Goal: Information Seeking & Learning: Learn about a topic

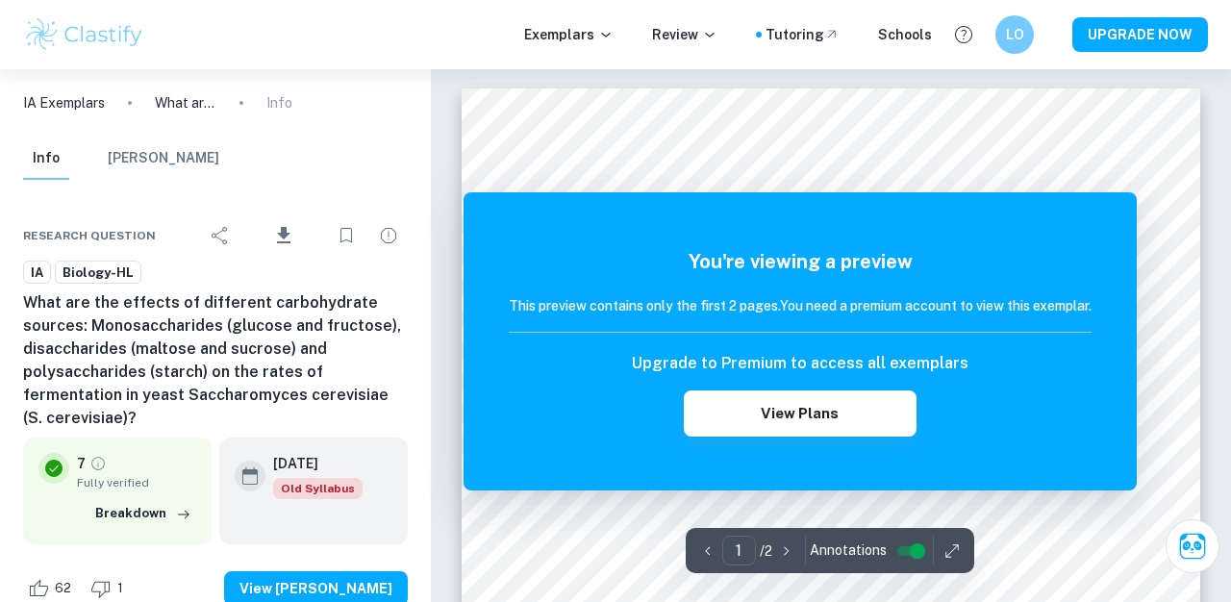
scroll to position [1330, 0]
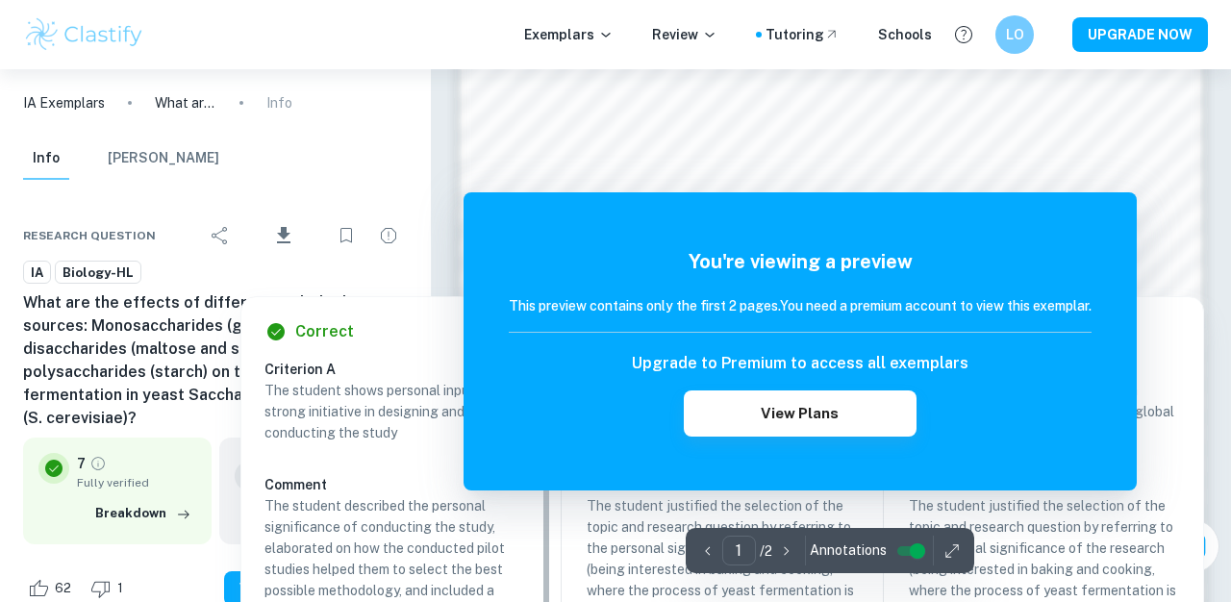
scroll to position [1763, 0]
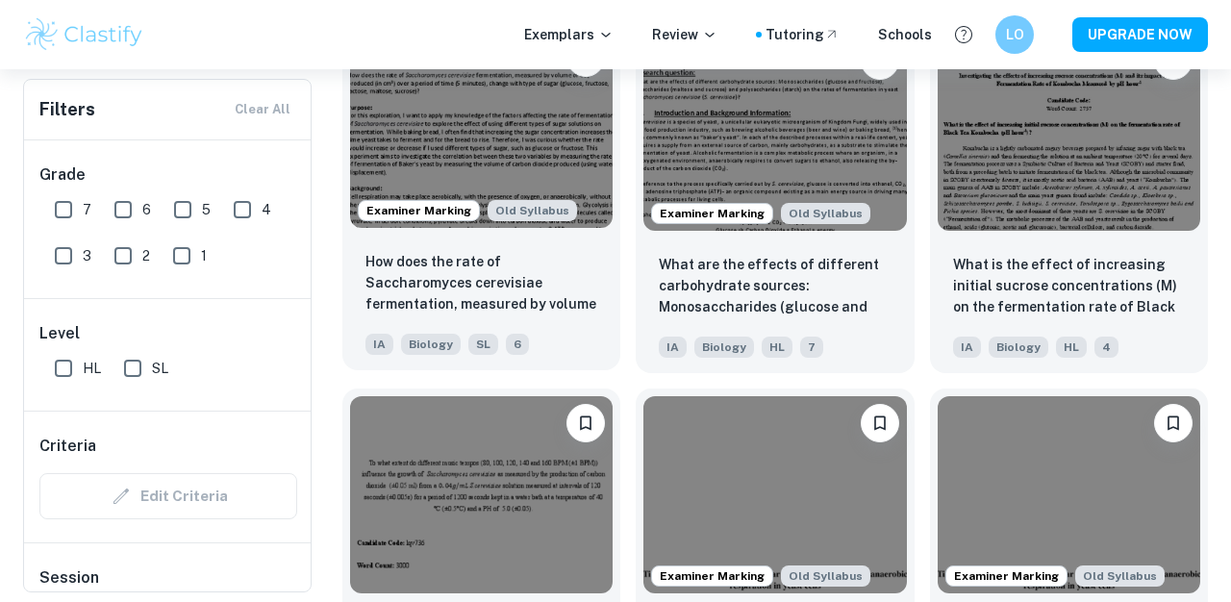
click at [565, 172] on img at bounding box center [481, 129] width 262 height 197
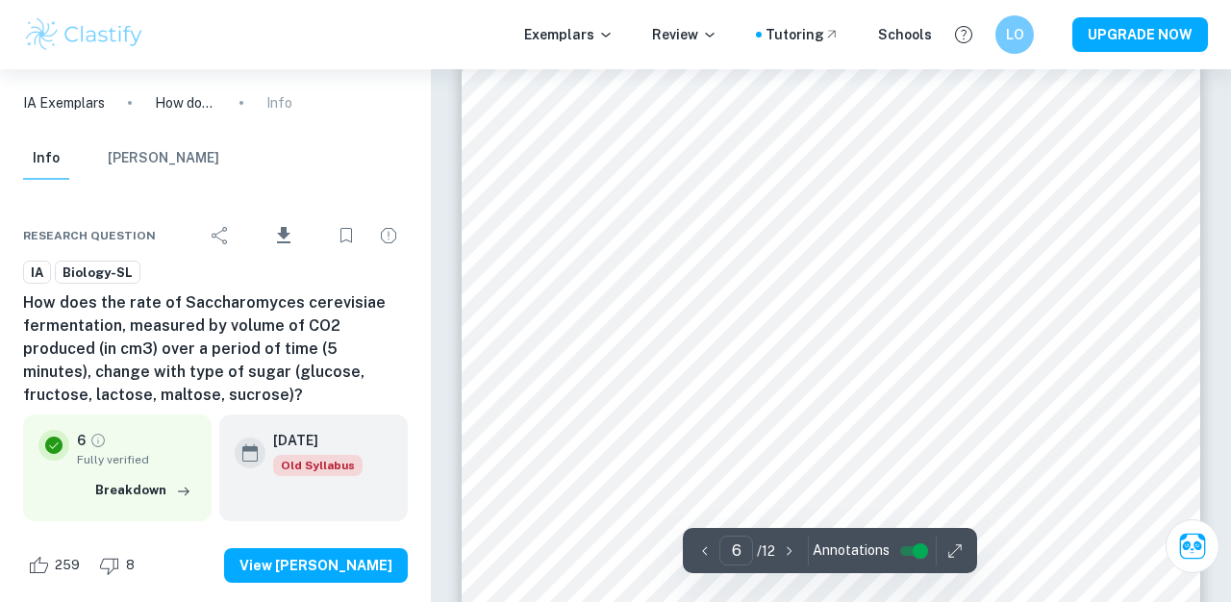
scroll to position [5535, 0]
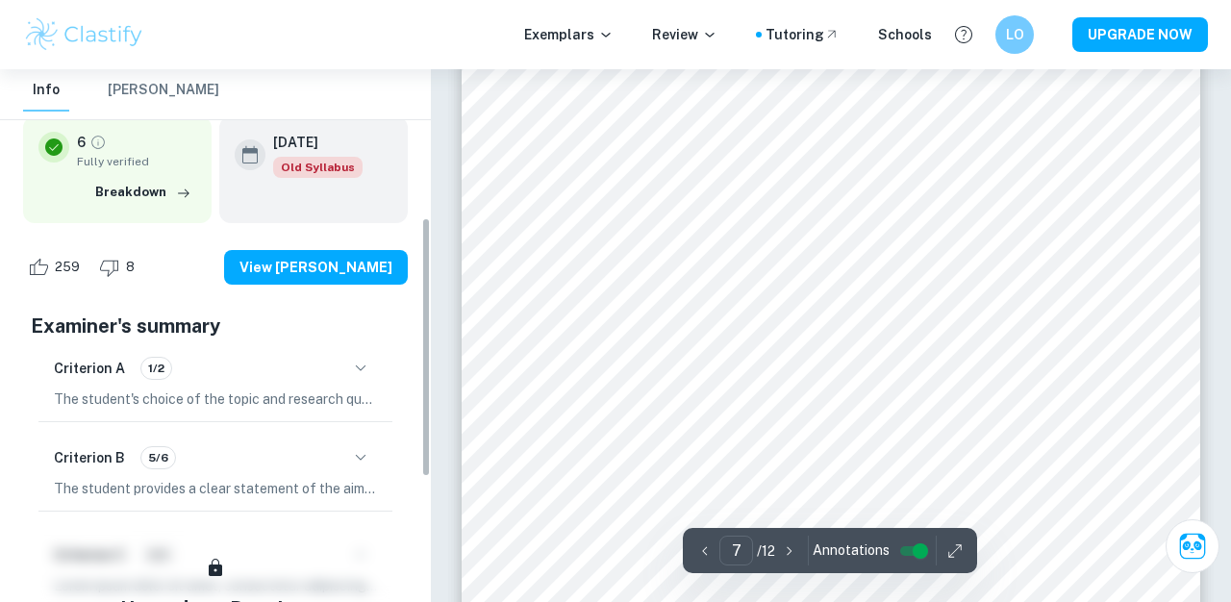
scroll to position [304, 0]
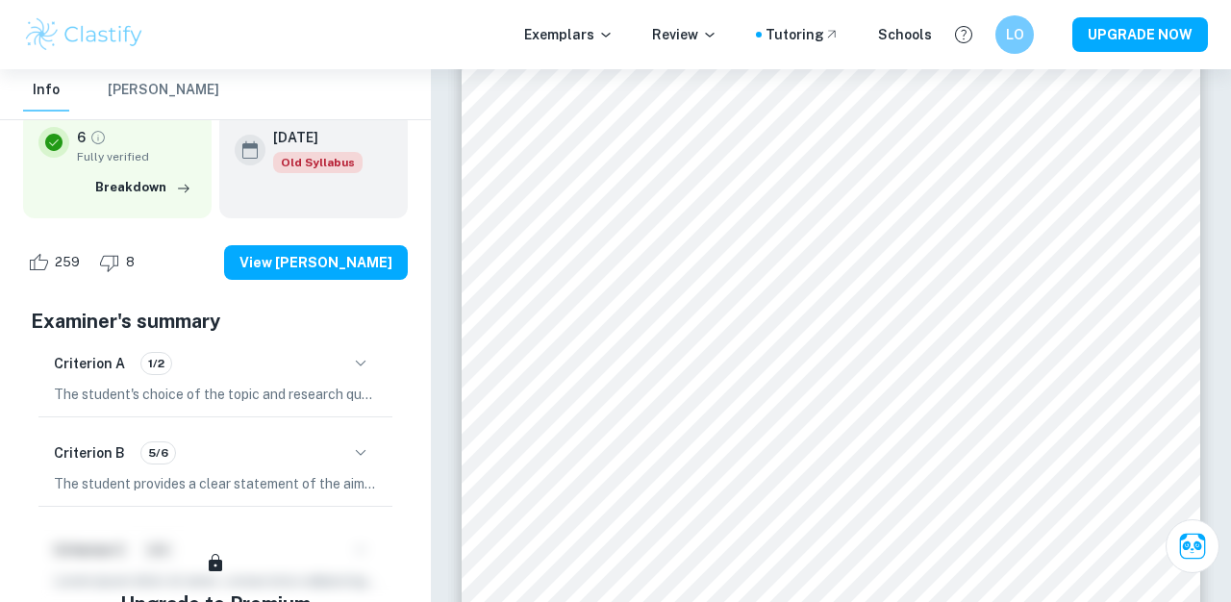
click at [362, 363] on icon "button" at bounding box center [360, 363] width 23 height 23
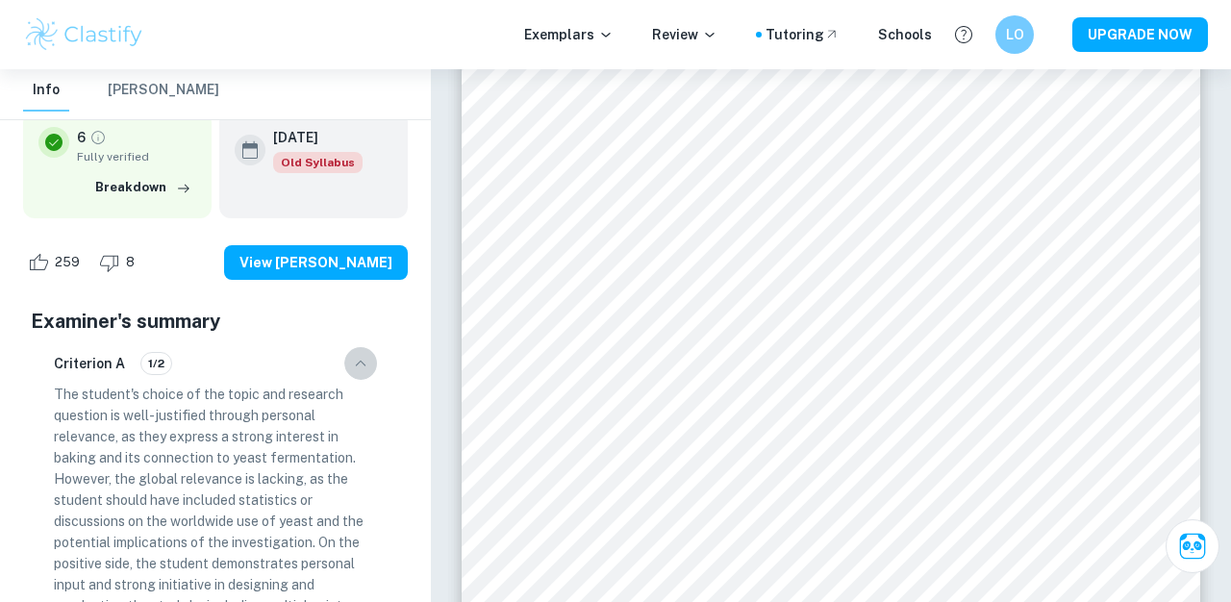
click at [359, 361] on icon "button" at bounding box center [360, 363] width 23 height 23
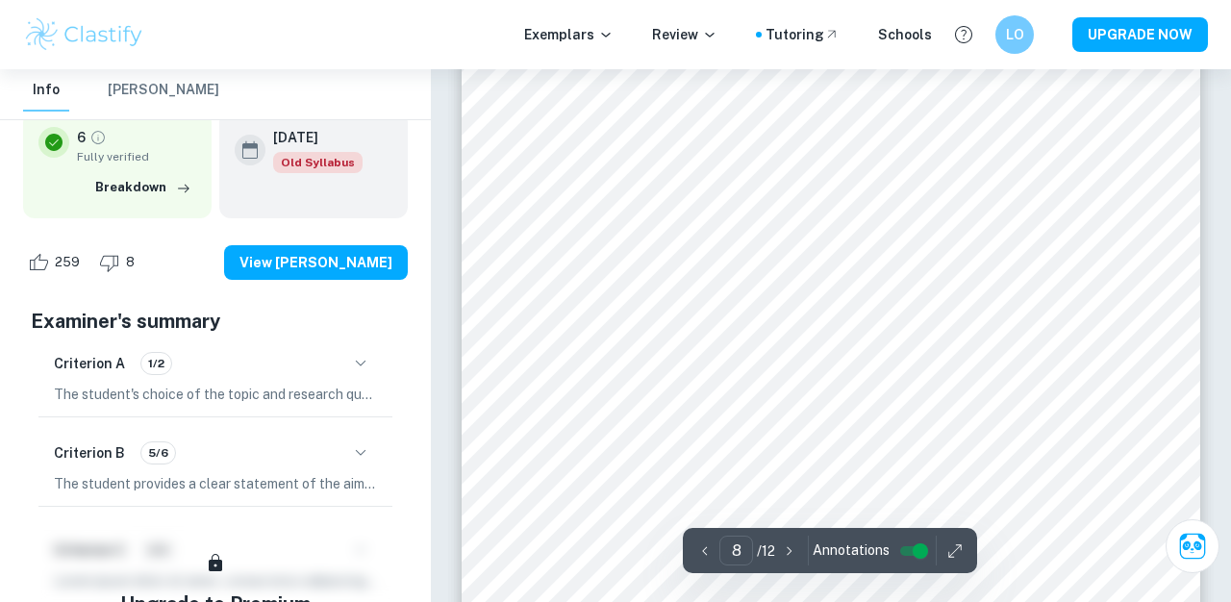
scroll to position [7906, 0]
type input "11"
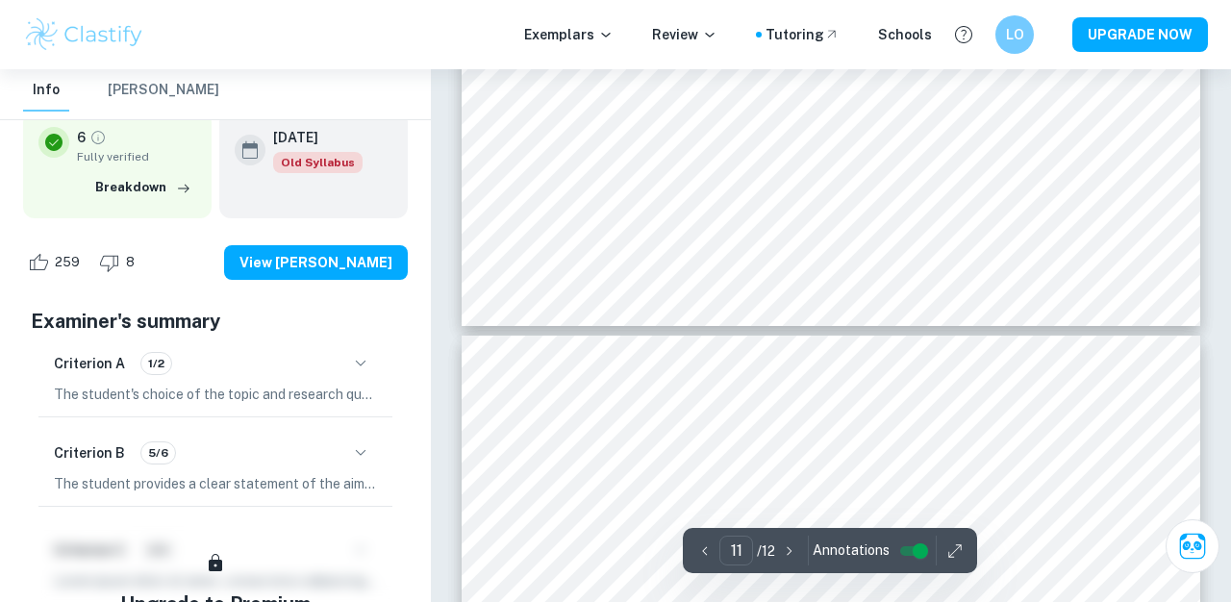
scroll to position [11715, 0]
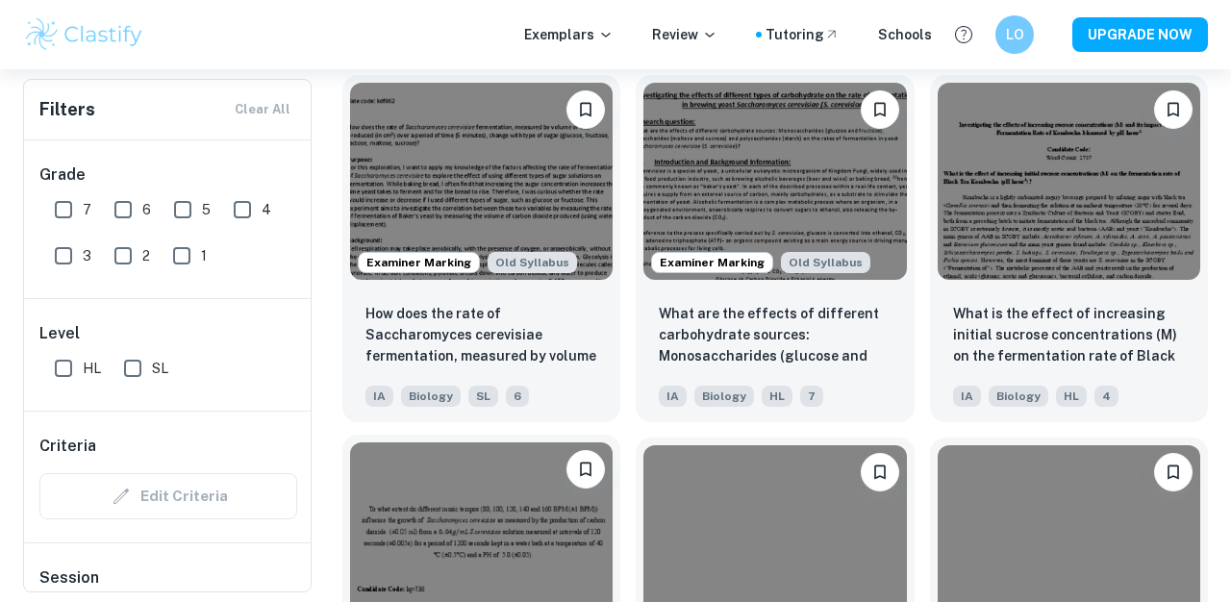
scroll to position [1711, 0]
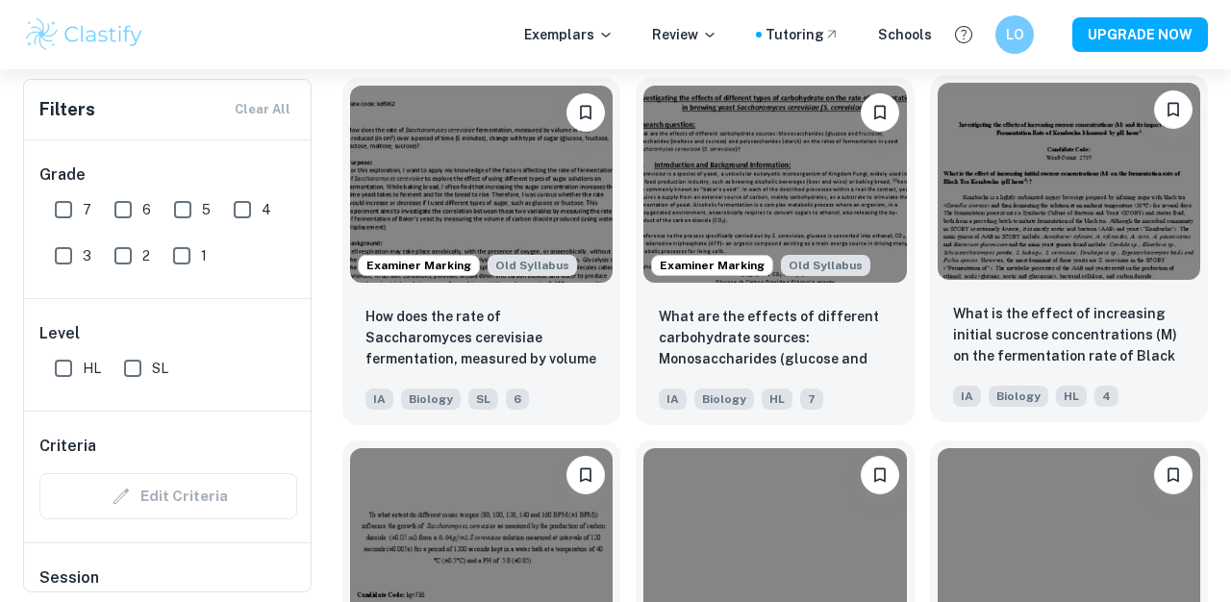
click at [1067, 190] on img at bounding box center [1068, 181] width 262 height 197
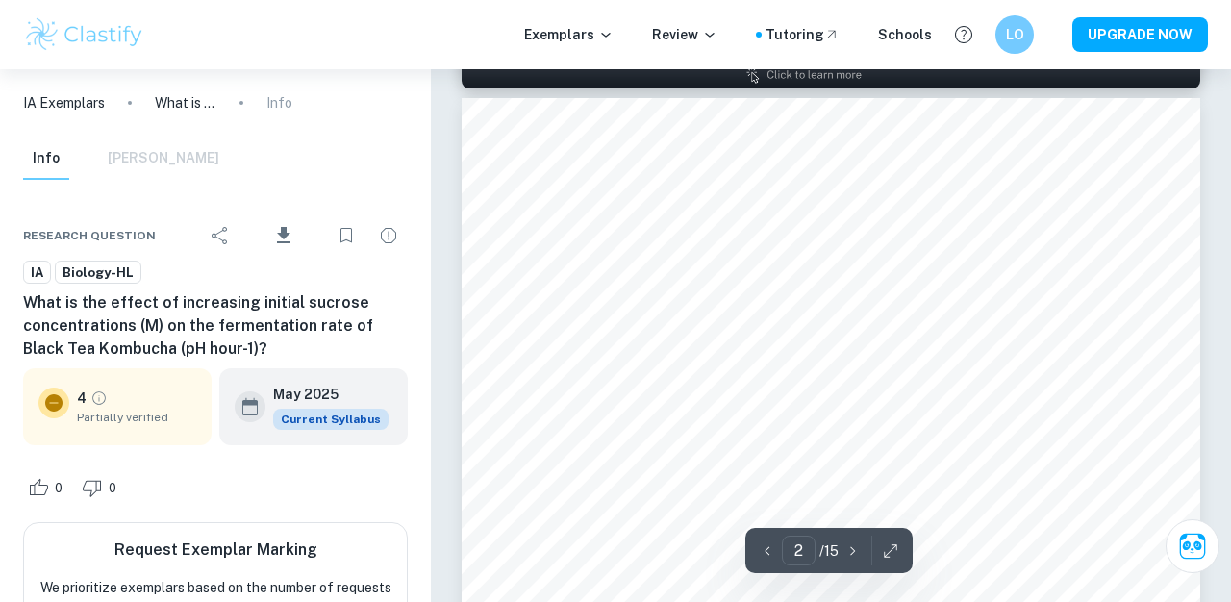
scroll to position [371, 0]
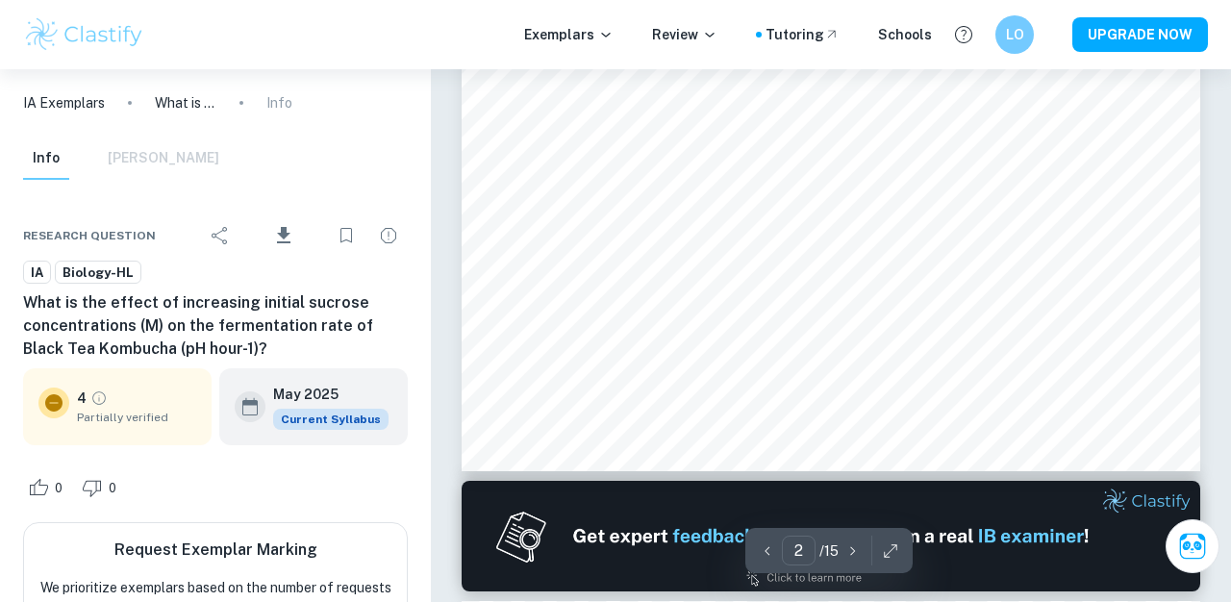
type input "1"
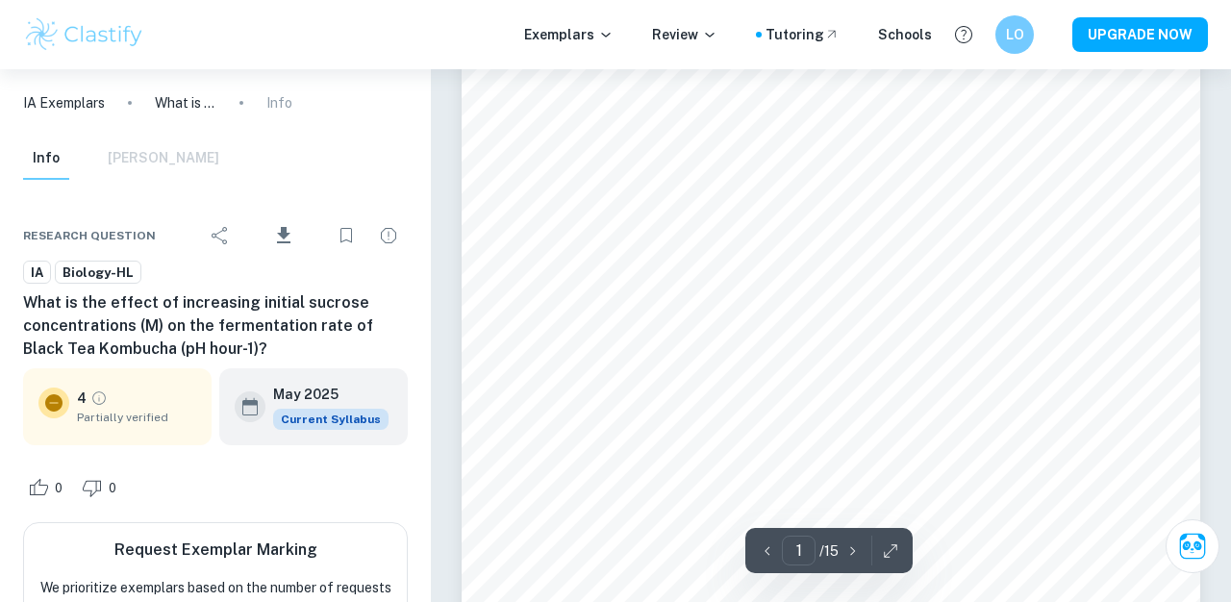
scroll to position [0, 0]
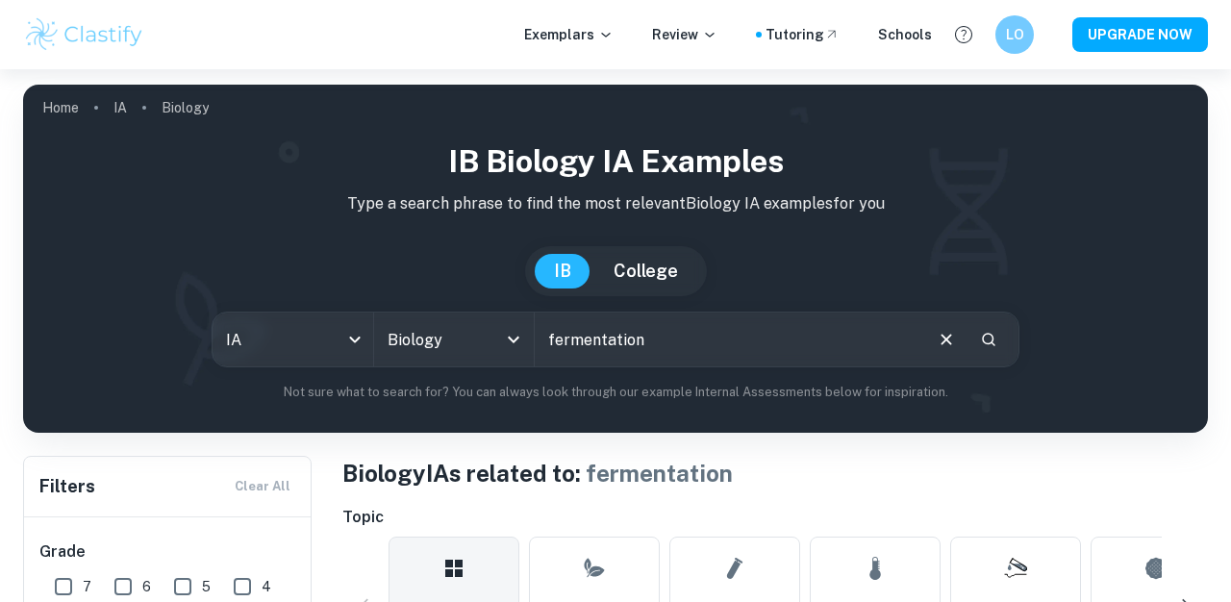
scroll to position [1711, 0]
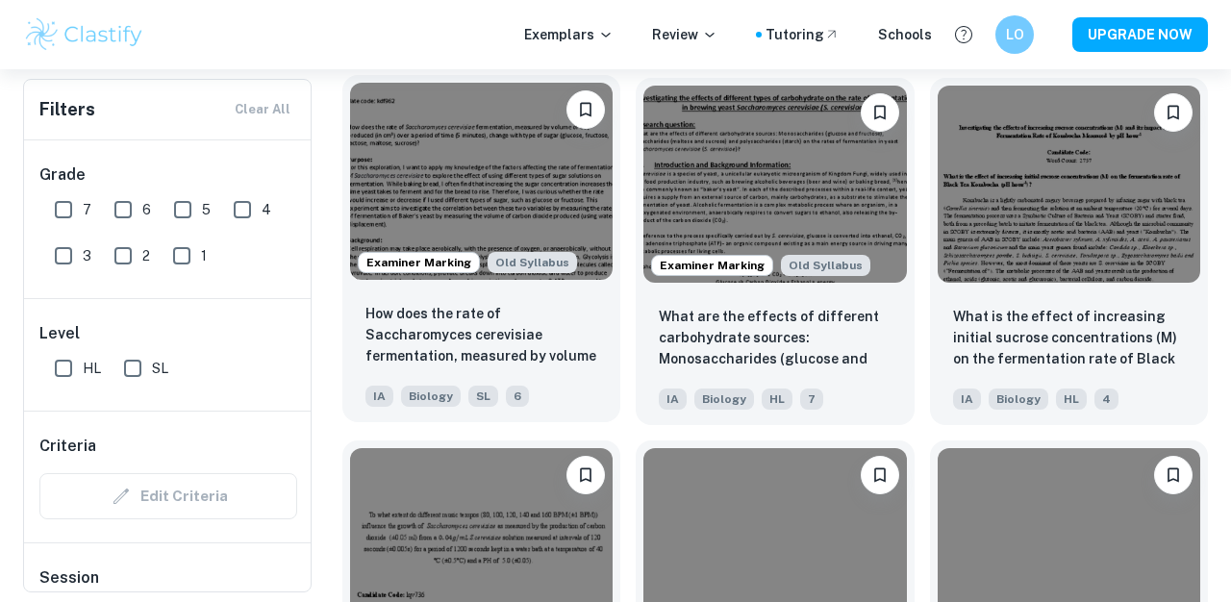
click at [574, 211] on img at bounding box center [481, 181] width 262 height 197
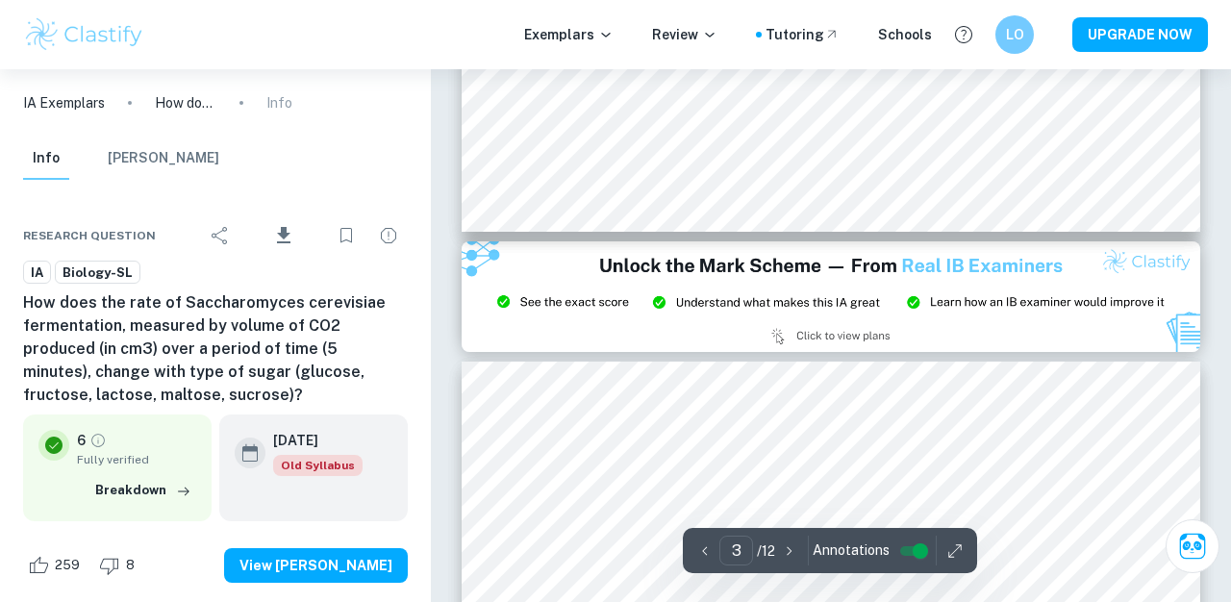
type input "2"
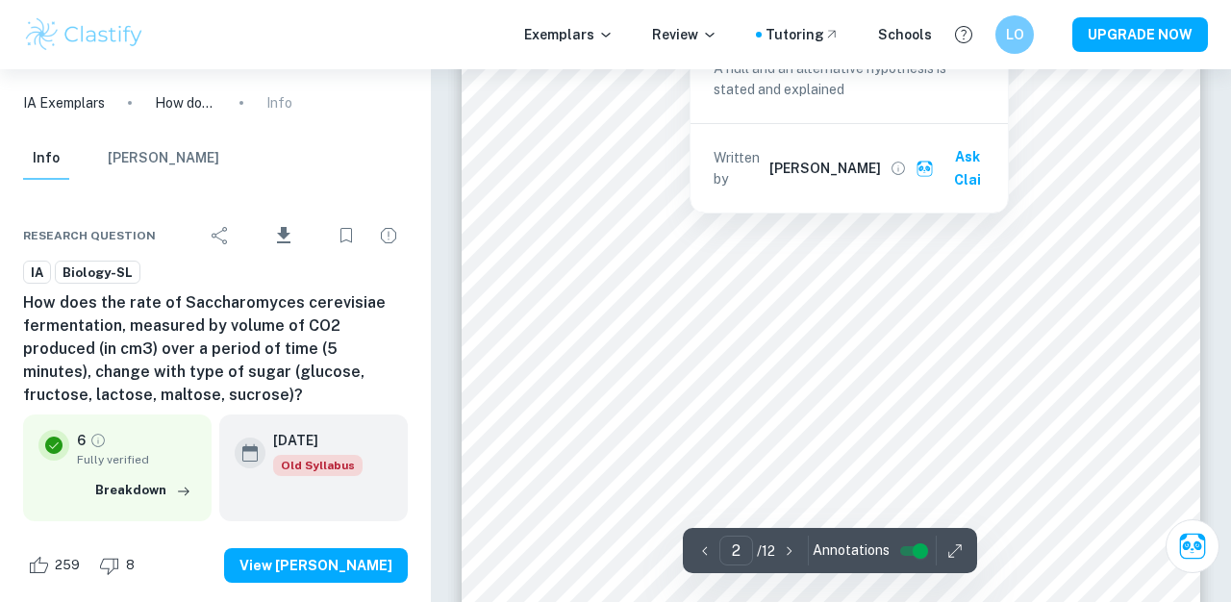
scroll to position [1655, 0]
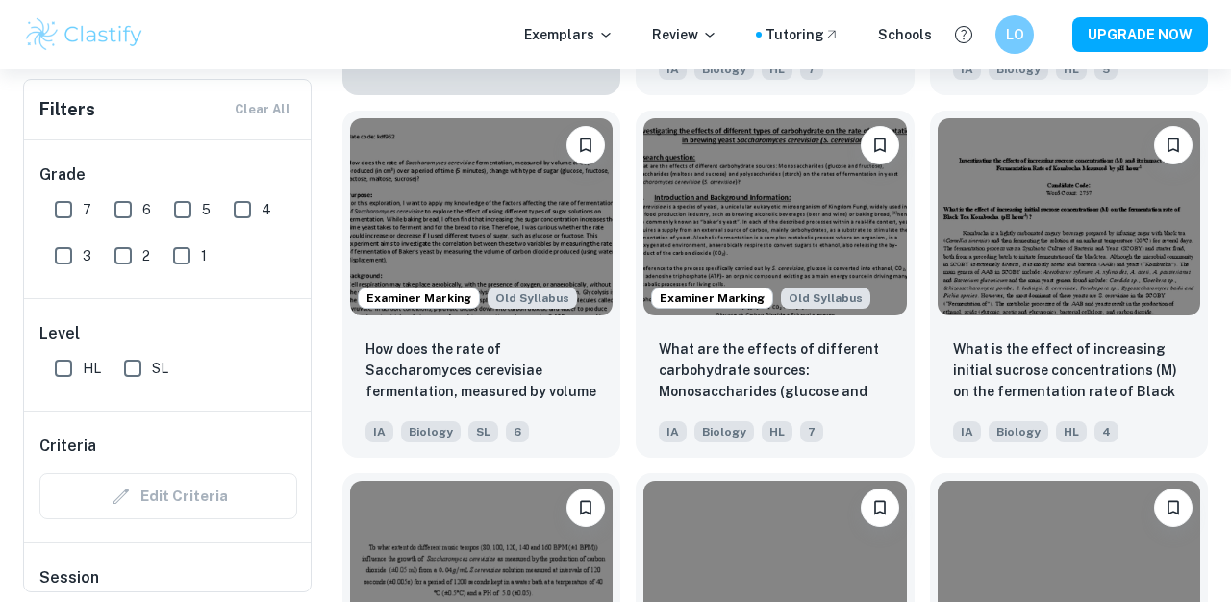
scroll to position [1356, 0]
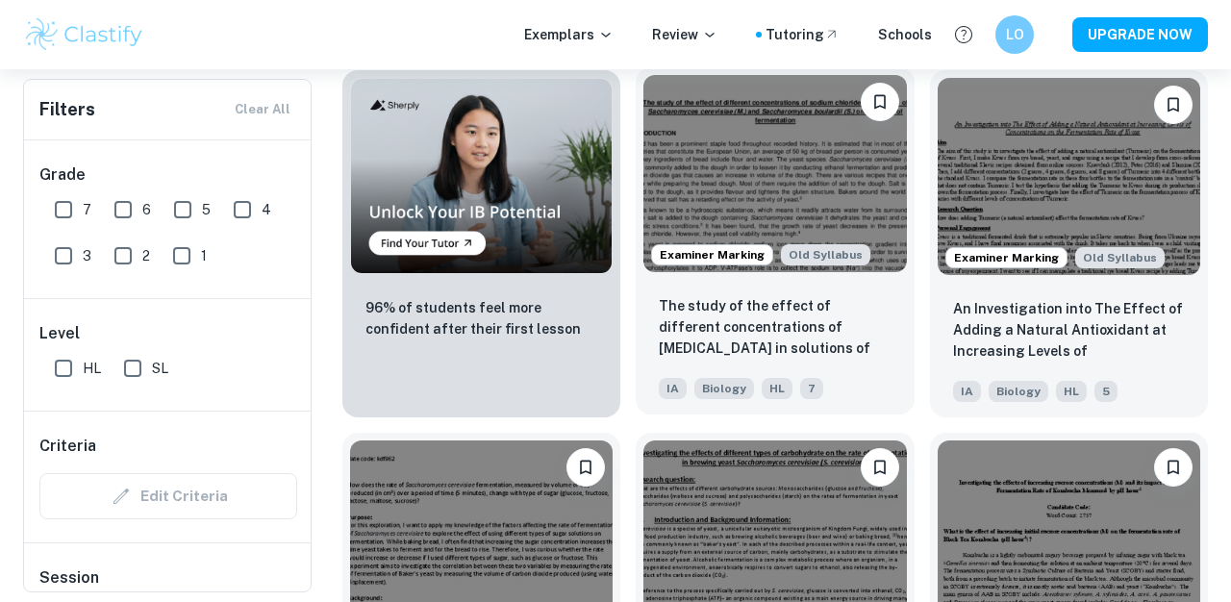
click at [732, 120] on img at bounding box center [774, 173] width 262 height 197
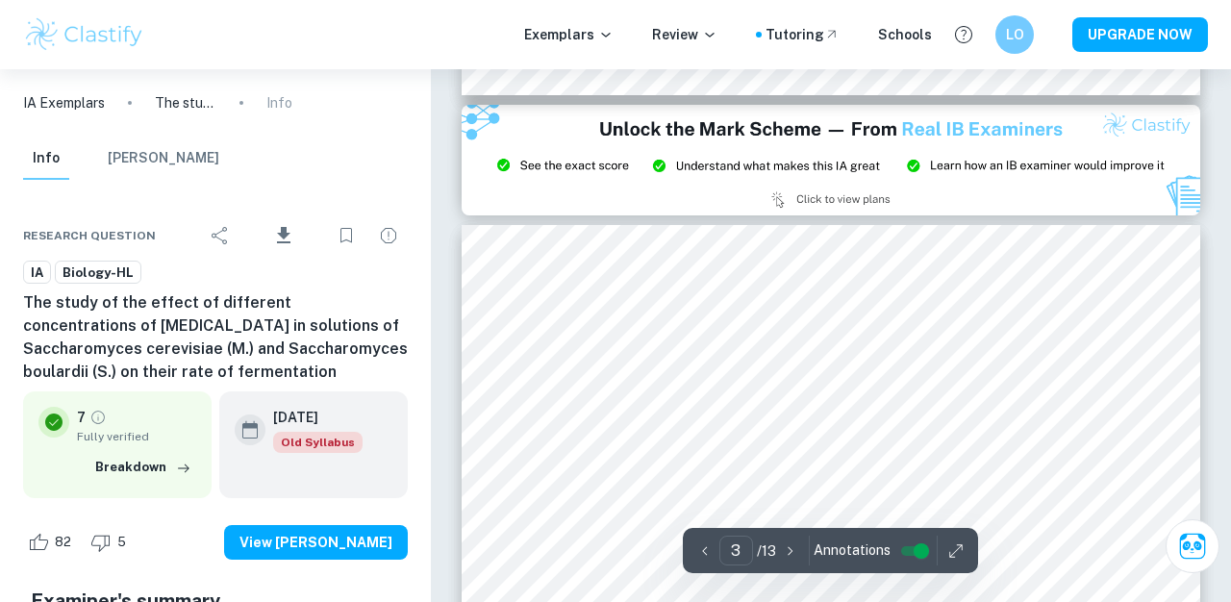
type input "2"
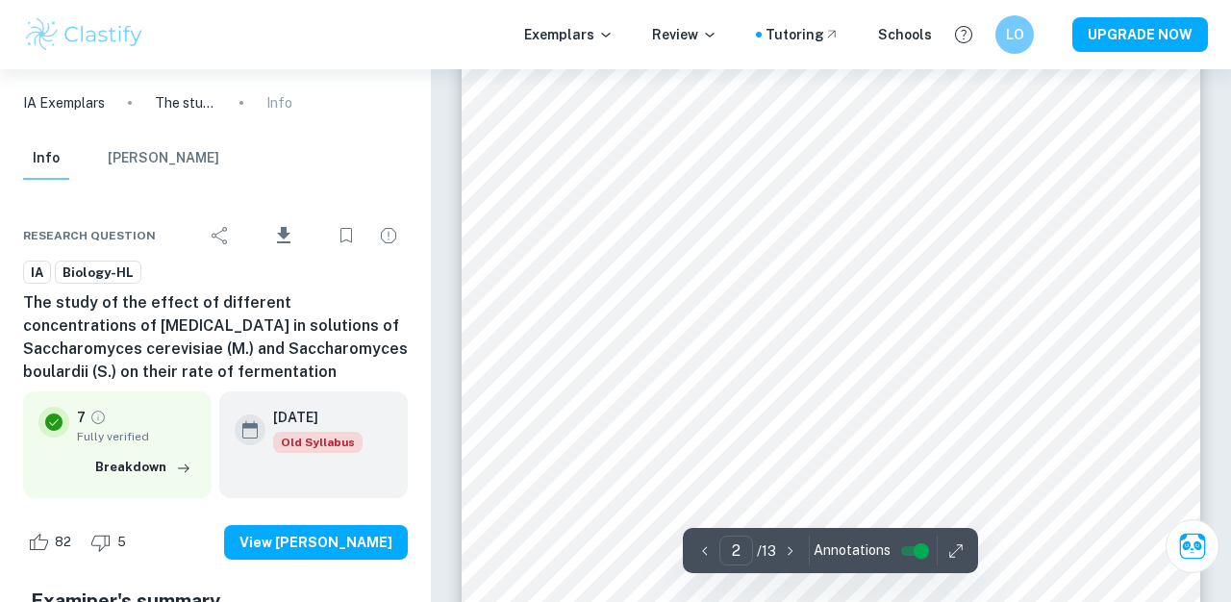
scroll to position [1314, 0]
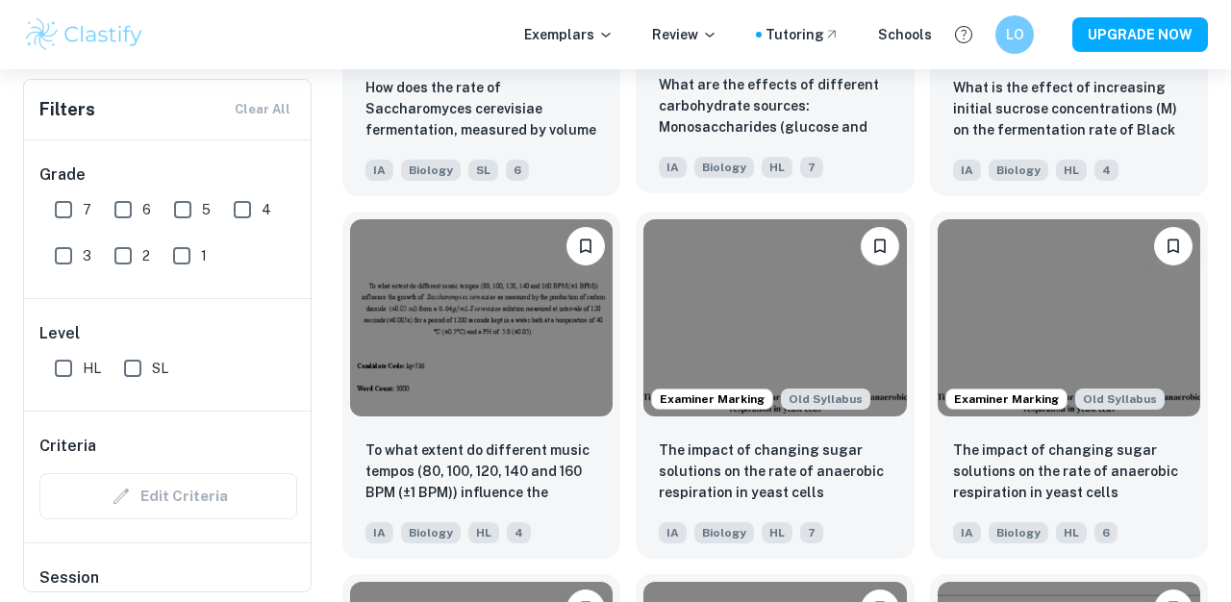
scroll to position [1948, 0]
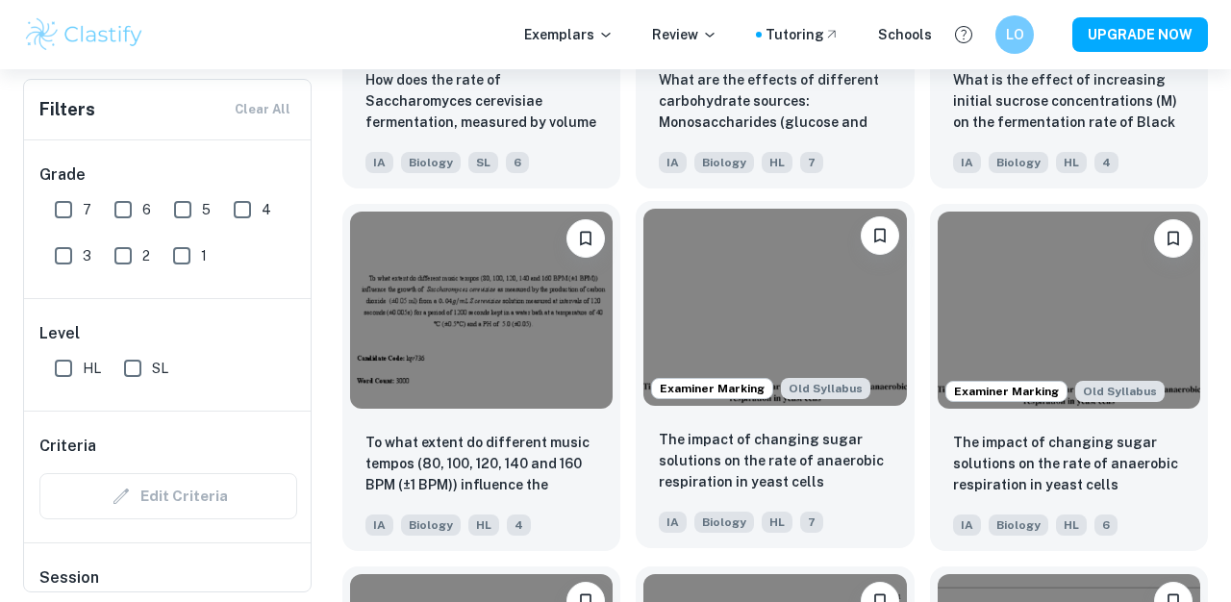
click at [811, 250] on img at bounding box center [774, 307] width 262 height 197
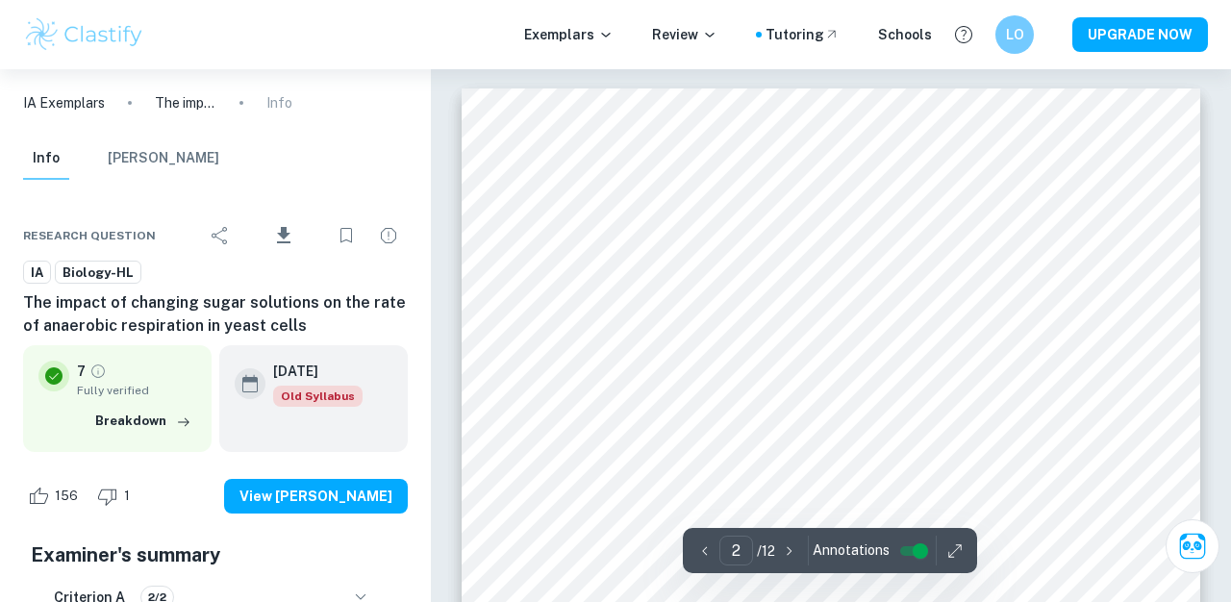
scroll to position [2161, 0]
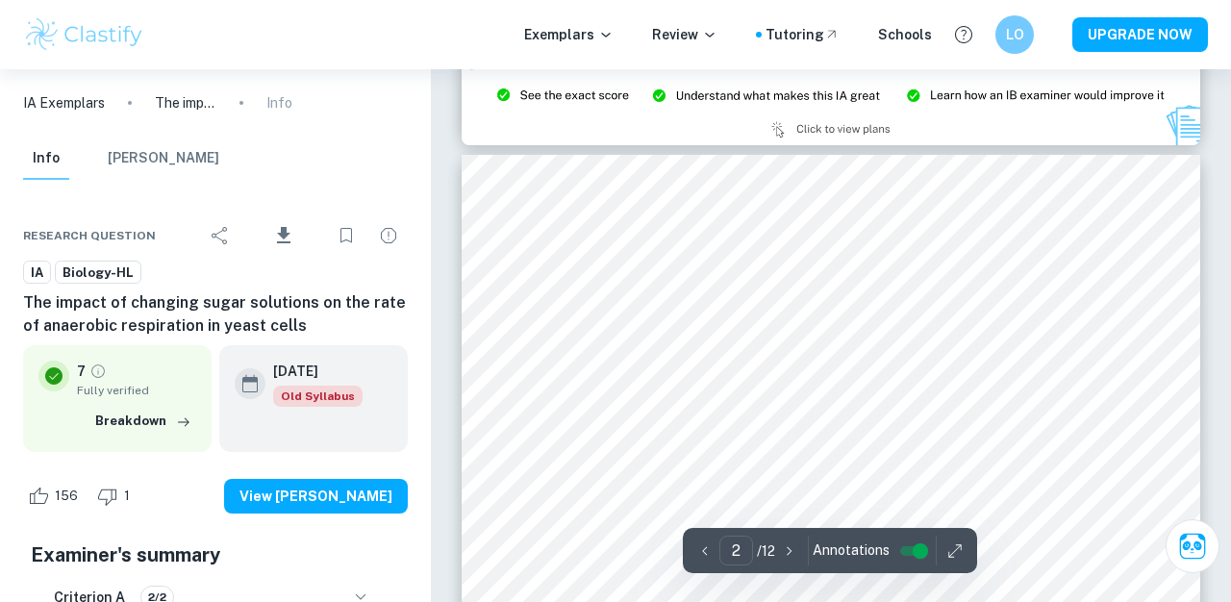
type input "3"
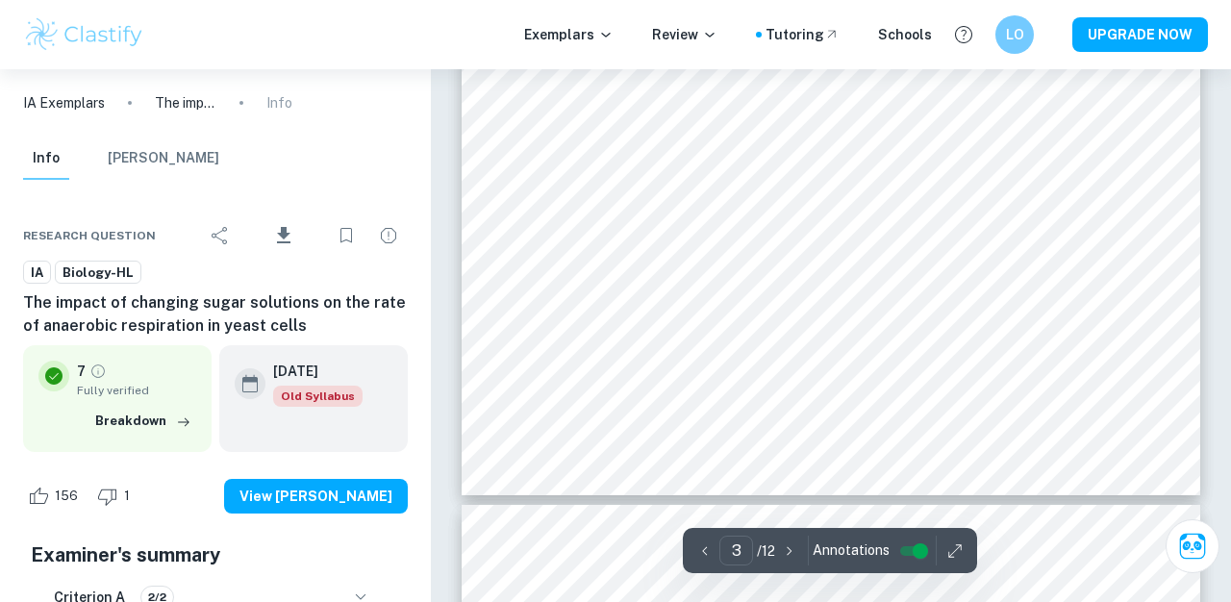
scroll to position [2861, 0]
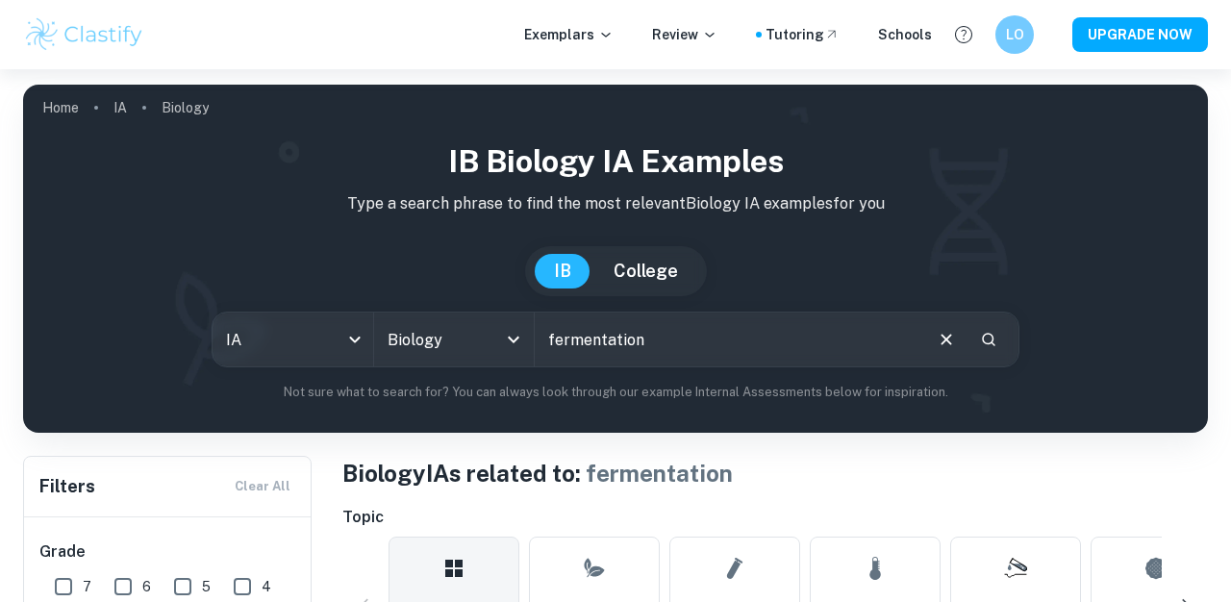
scroll to position [259, 0]
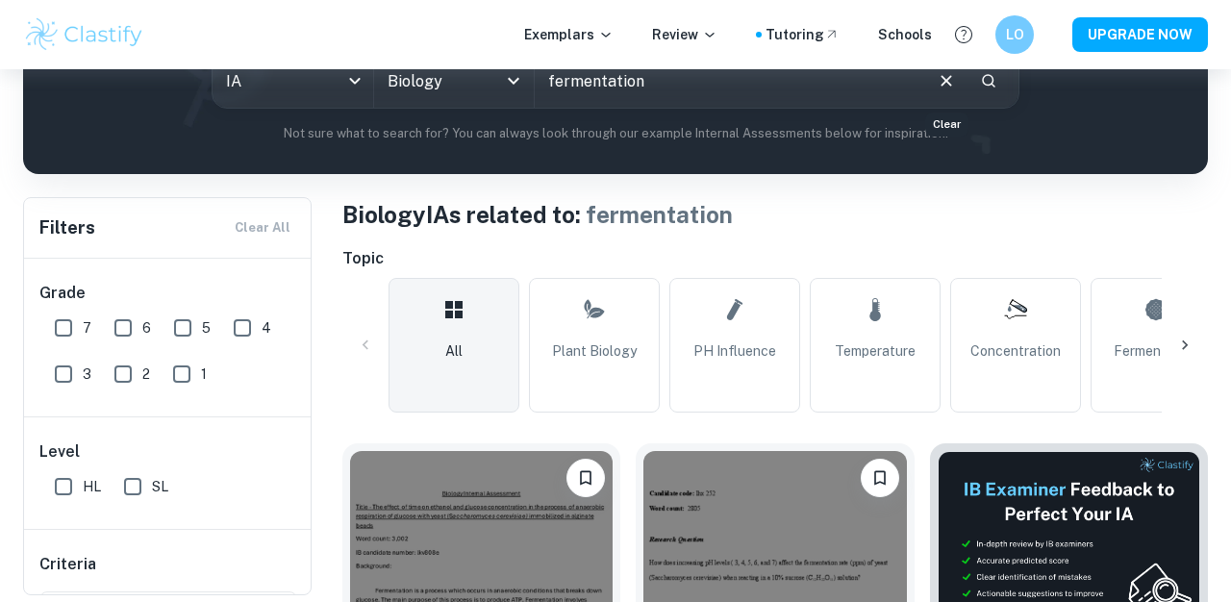
click at [945, 77] on icon "Clear" at bounding box center [945, 80] width 21 height 21
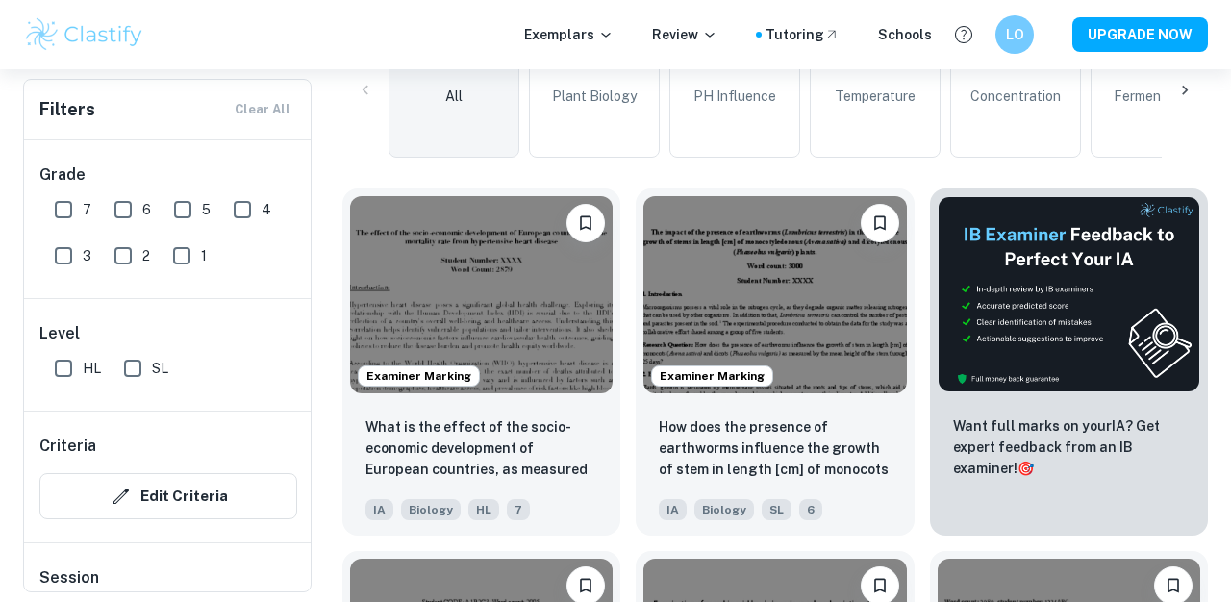
scroll to position [545, 0]
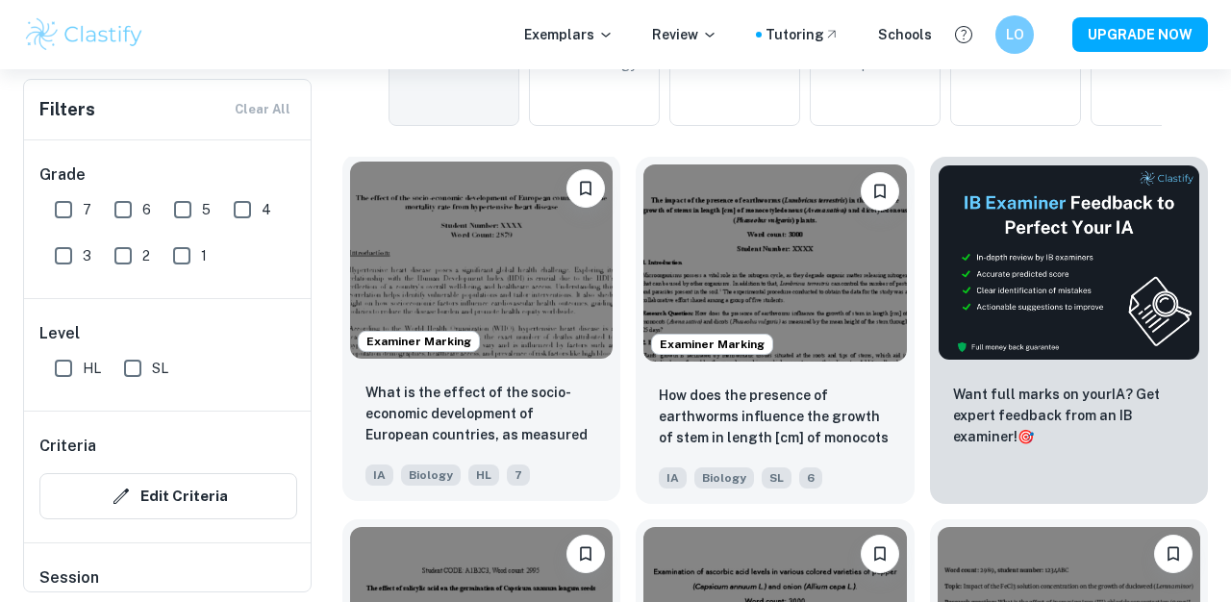
click at [526, 242] on img at bounding box center [481, 260] width 262 height 197
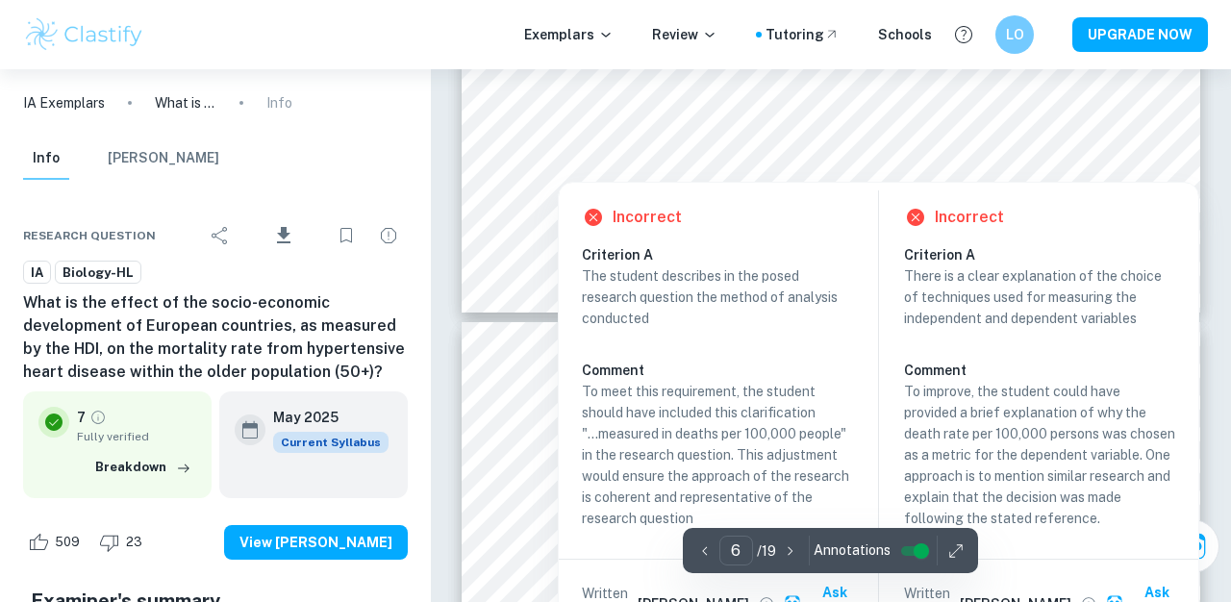
scroll to position [6339, 0]
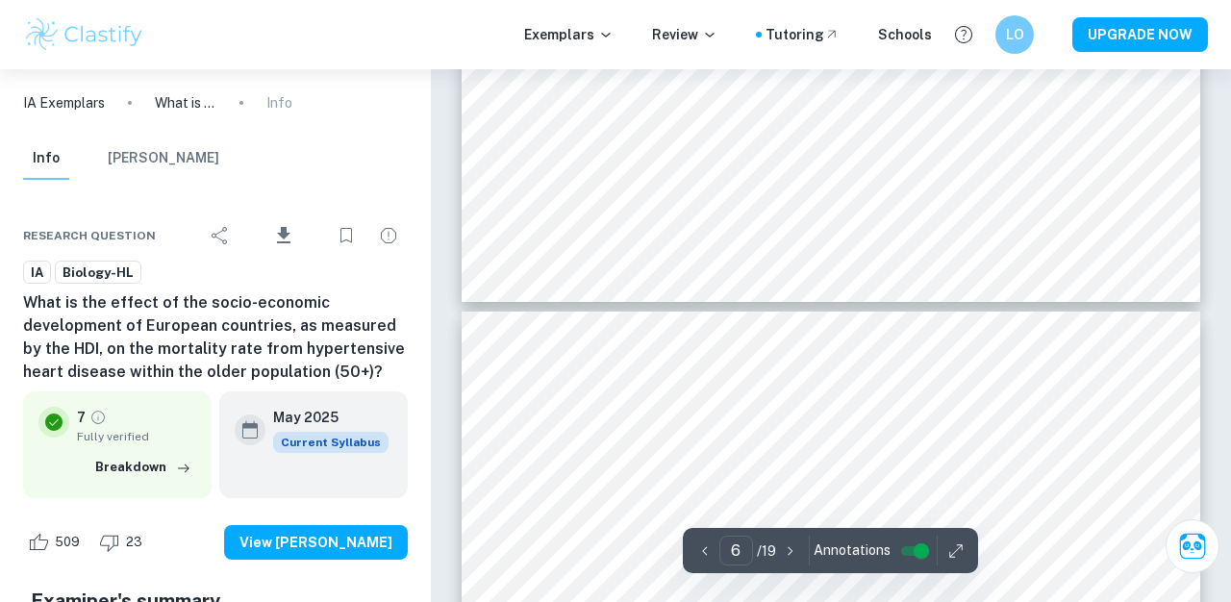
type input "7"
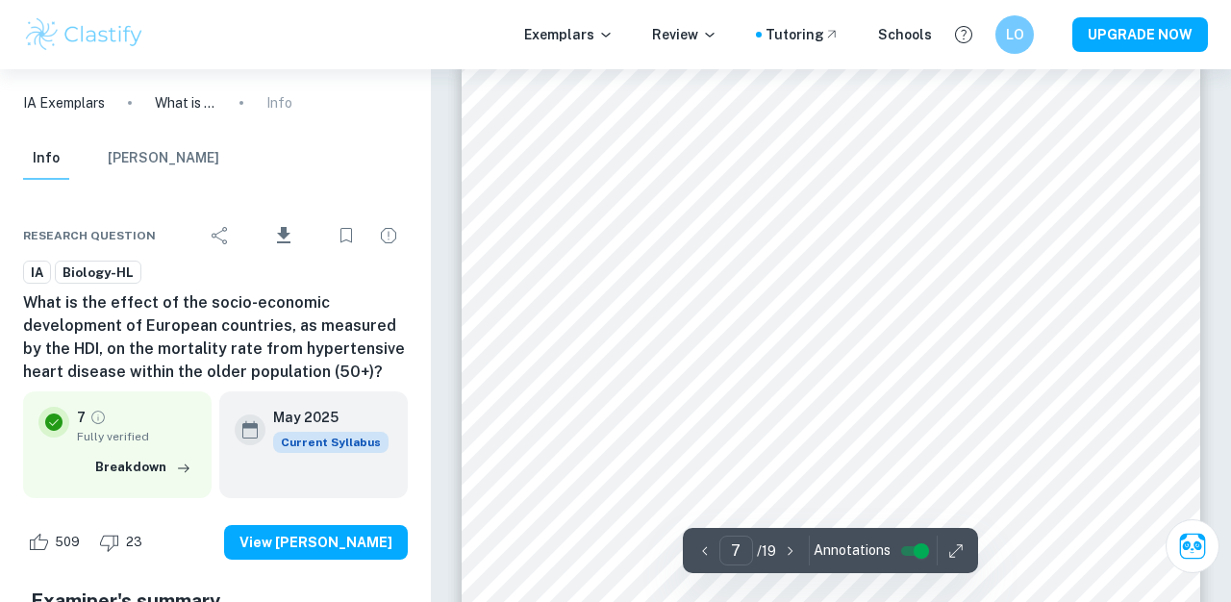
scroll to position [6597, 0]
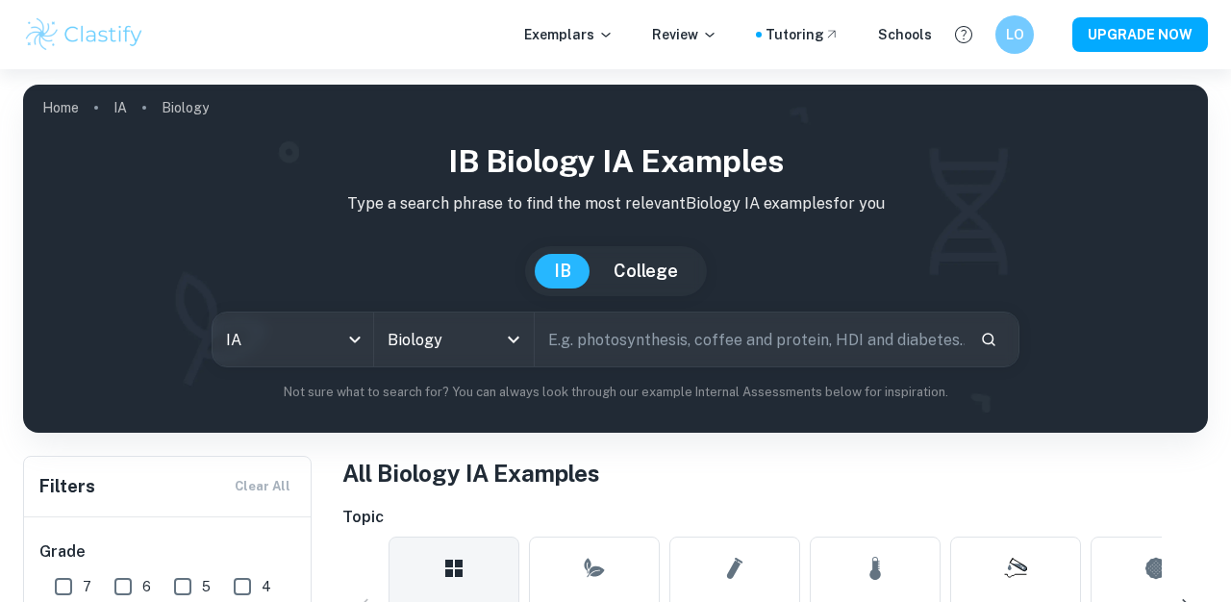
click at [652, 423] on div "IB Biology IA examples Type a search phrase to find the most relevant Biology I…" at bounding box center [615, 278] width 1184 height 310
click at [684, 344] on input "text" at bounding box center [750, 339] width 430 height 54
type input "%"
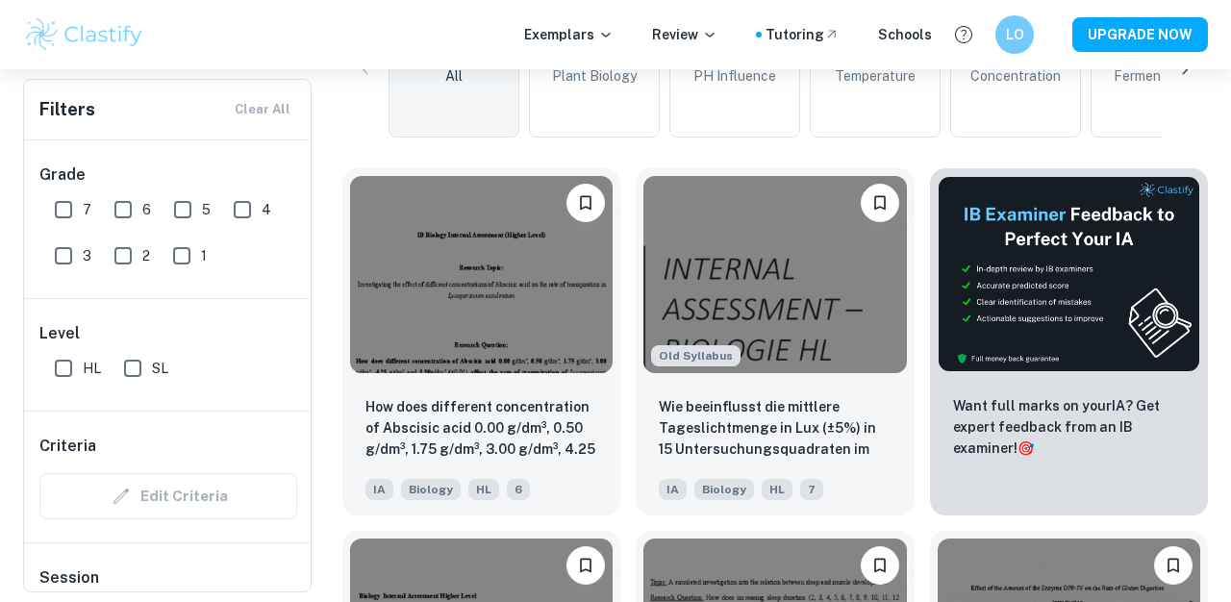
scroll to position [515, 0]
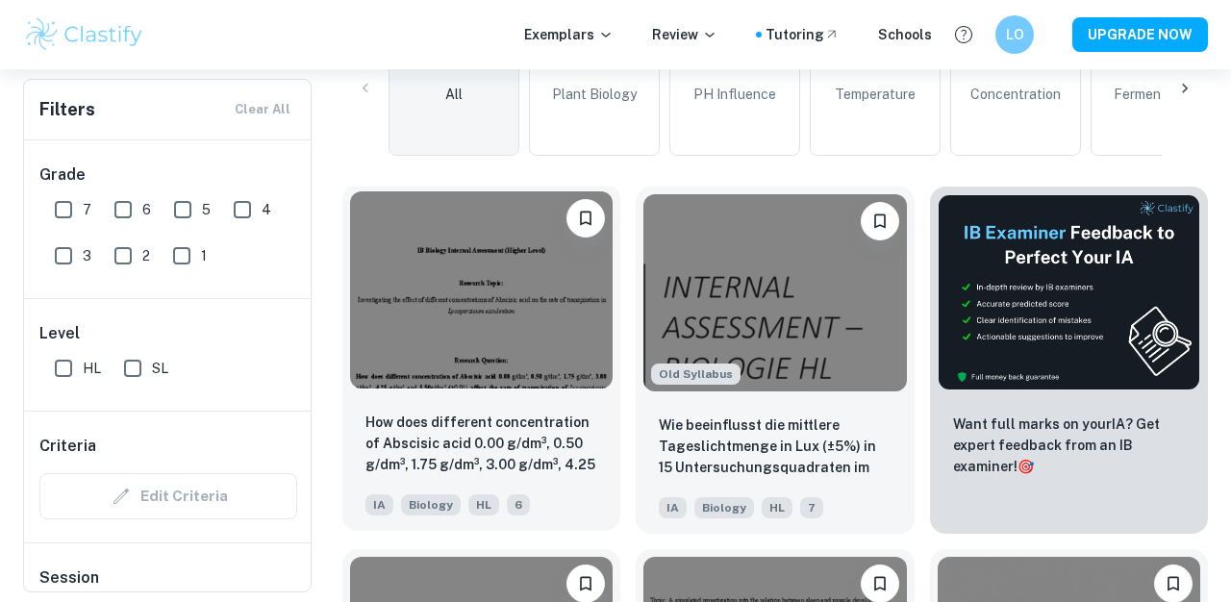
click at [503, 325] on img at bounding box center [481, 289] width 262 height 197
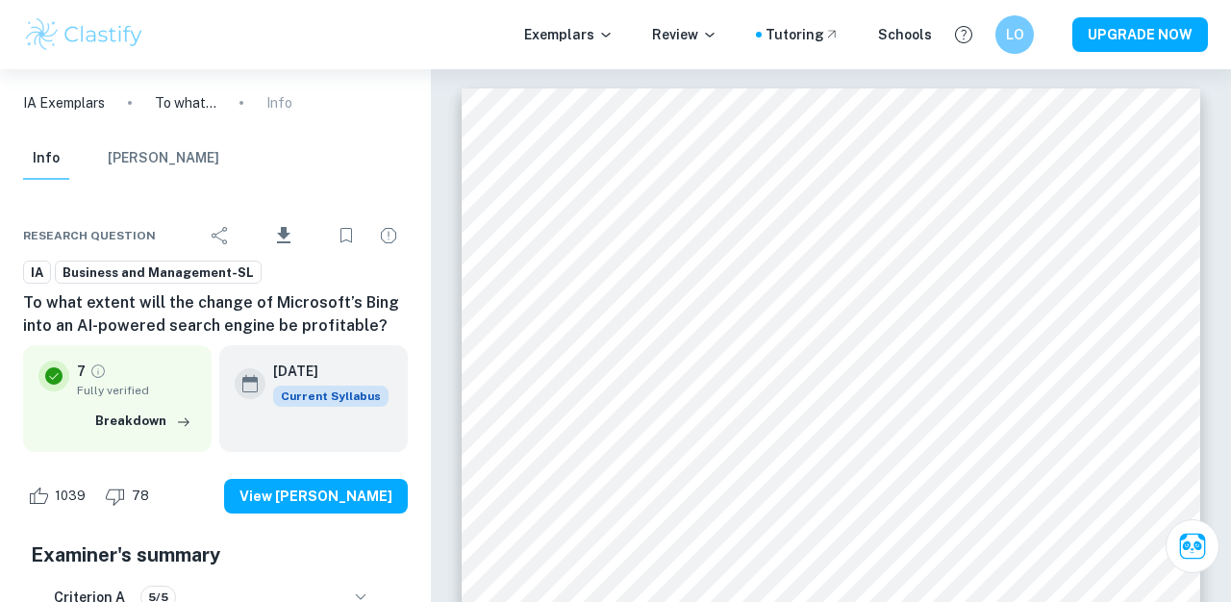
scroll to position [75, 0]
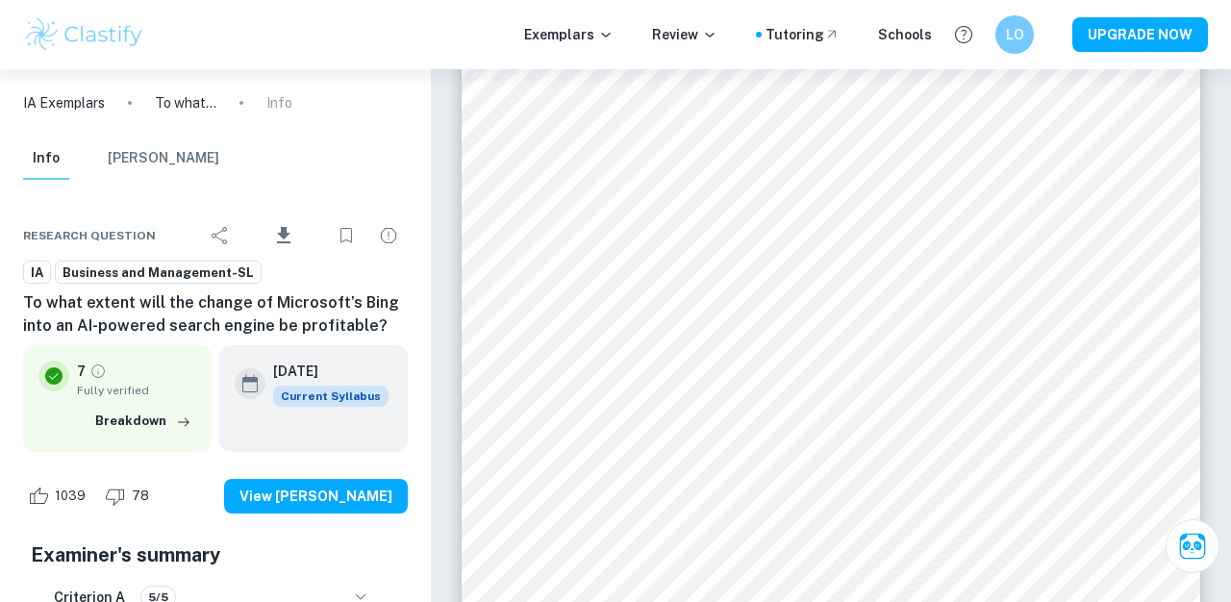
click at [840, 257] on div "Correct Criterion G Comment Unlock access to all examiner comments with Clastif…" at bounding box center [990, 376] width 317 height 248
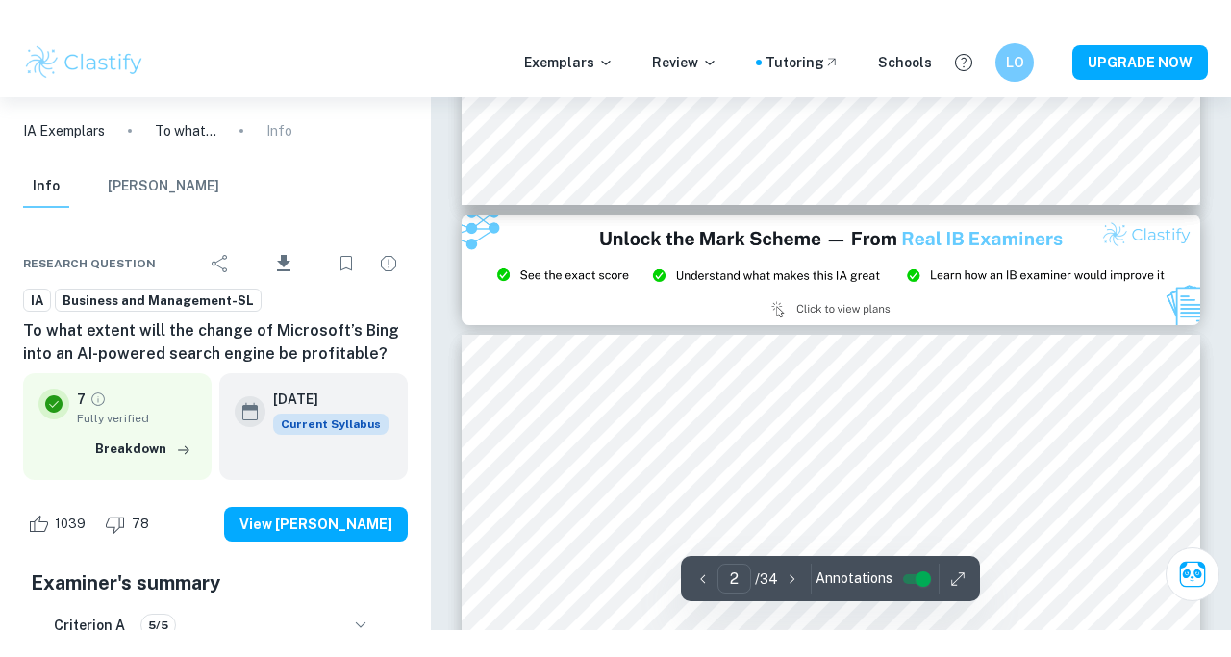
scroll to position [2125, 0]
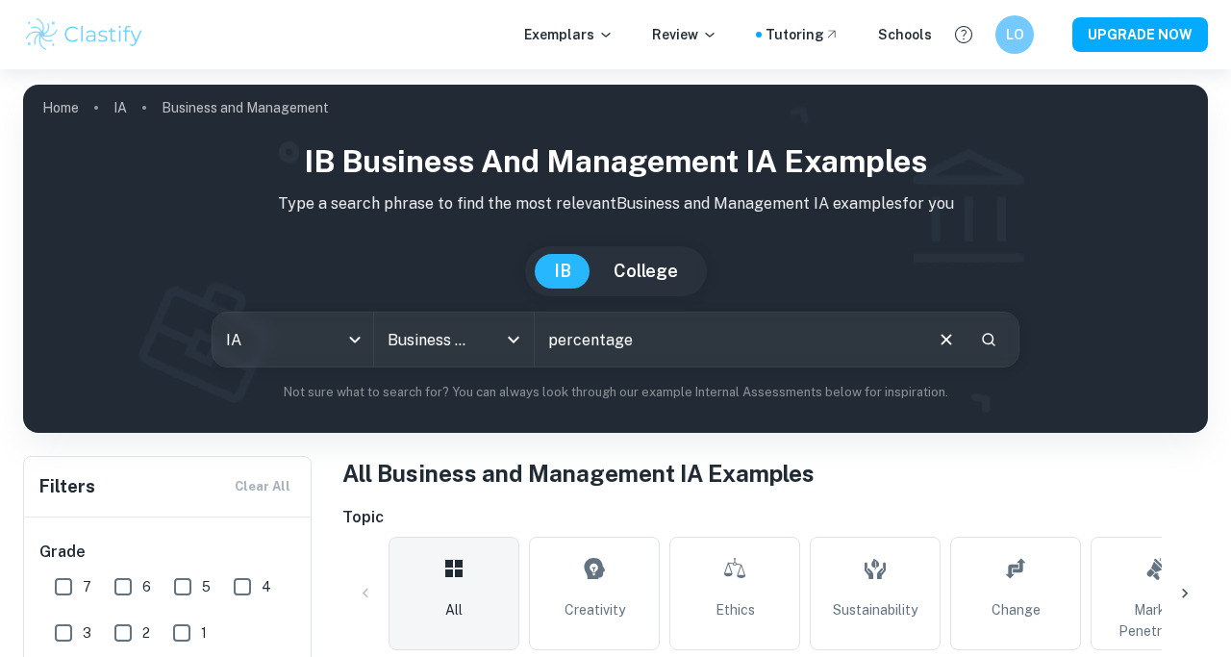
type input "percentage"
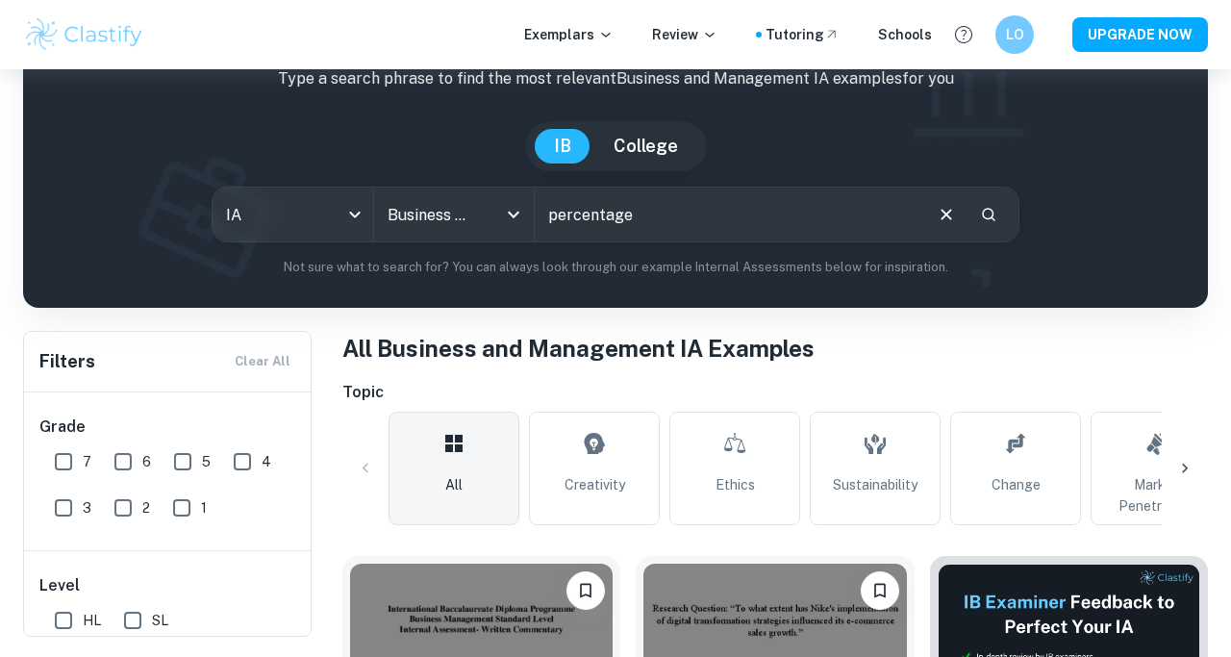
scroll to position [113, 0]
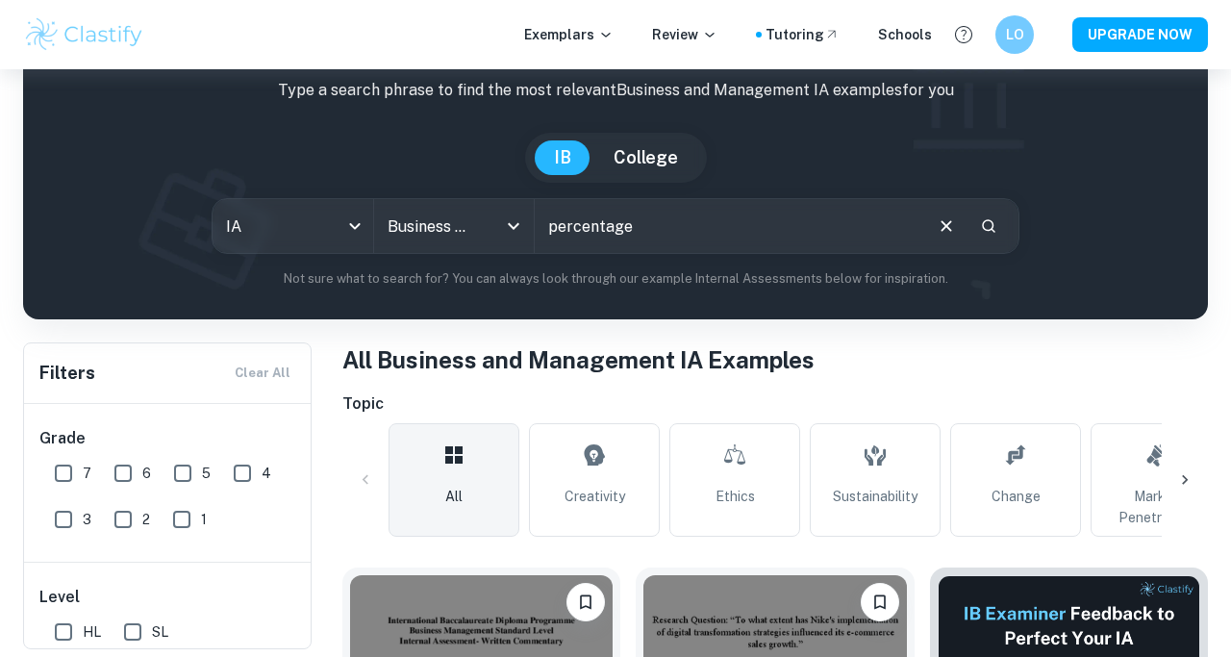
click at [659, 241] on input "percentage" at bounding box center [728, 226] width 386 height 54
type input "v"
type input "juice"
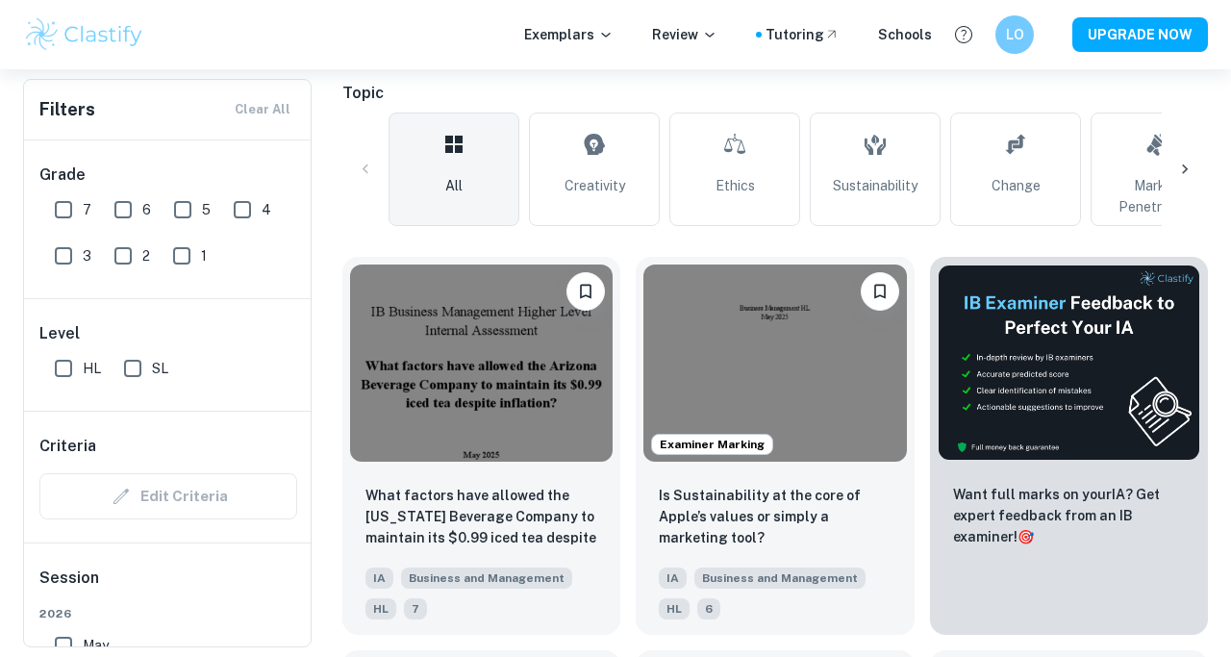
scroll to position [293, 0]
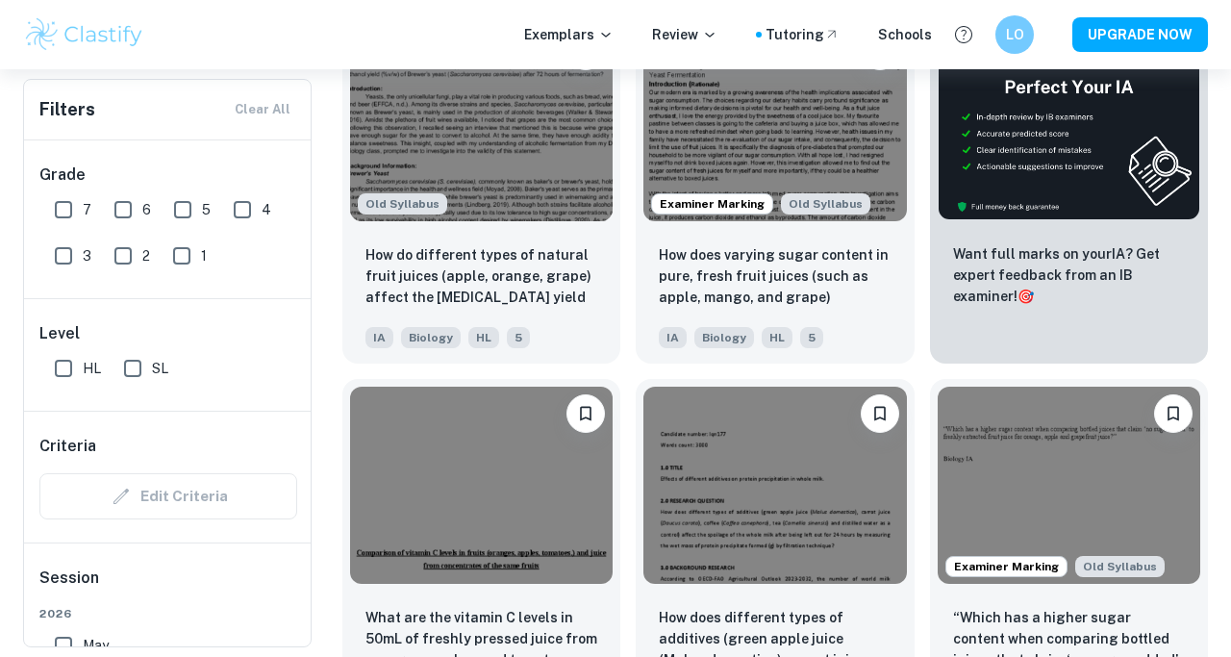
scroll to position [684, 0]
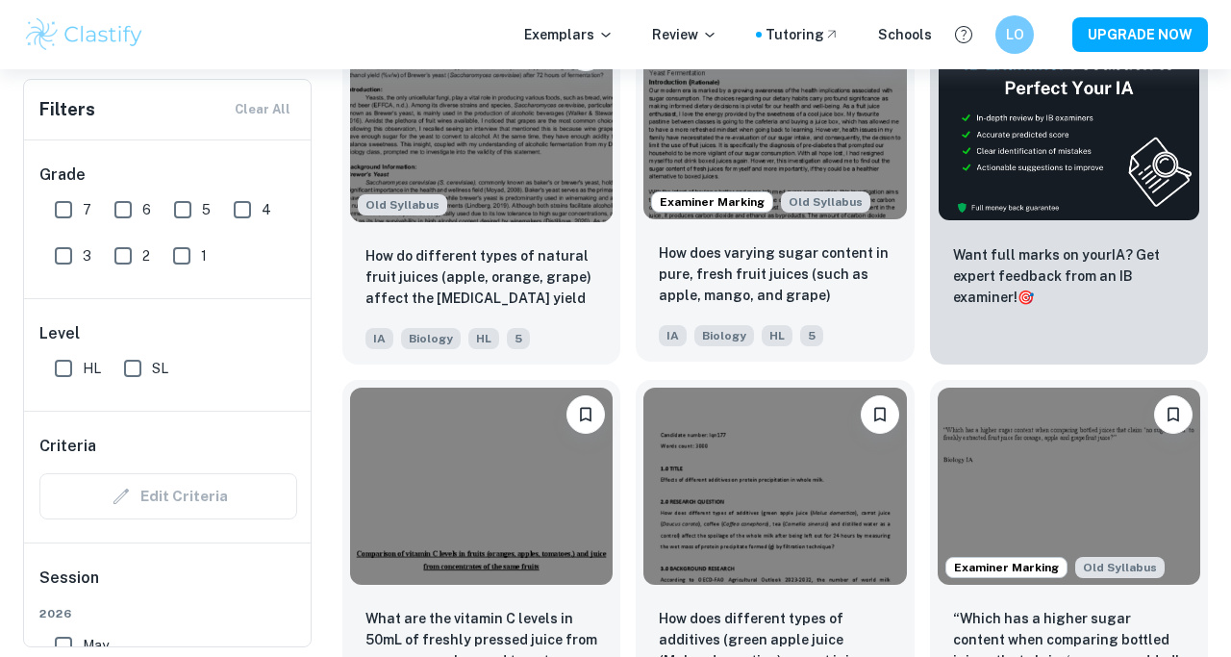
click at [690, 77] on img at bounding box center [774, 120] width 262 height 197
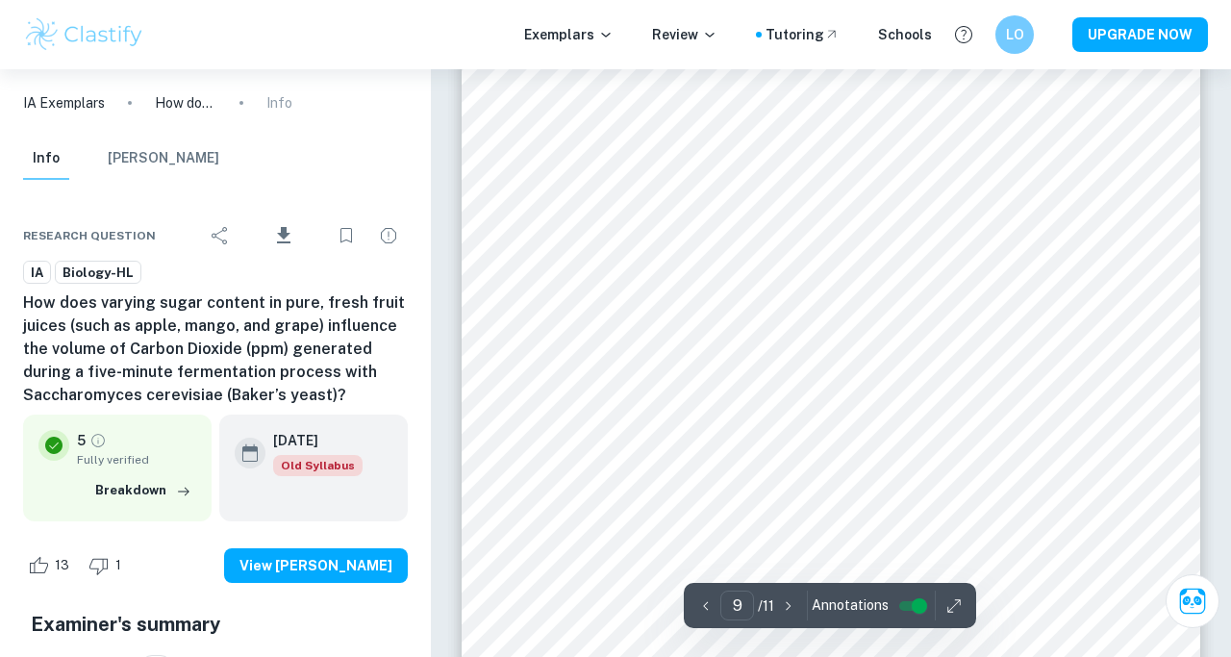
scroll to position [8173, 0]
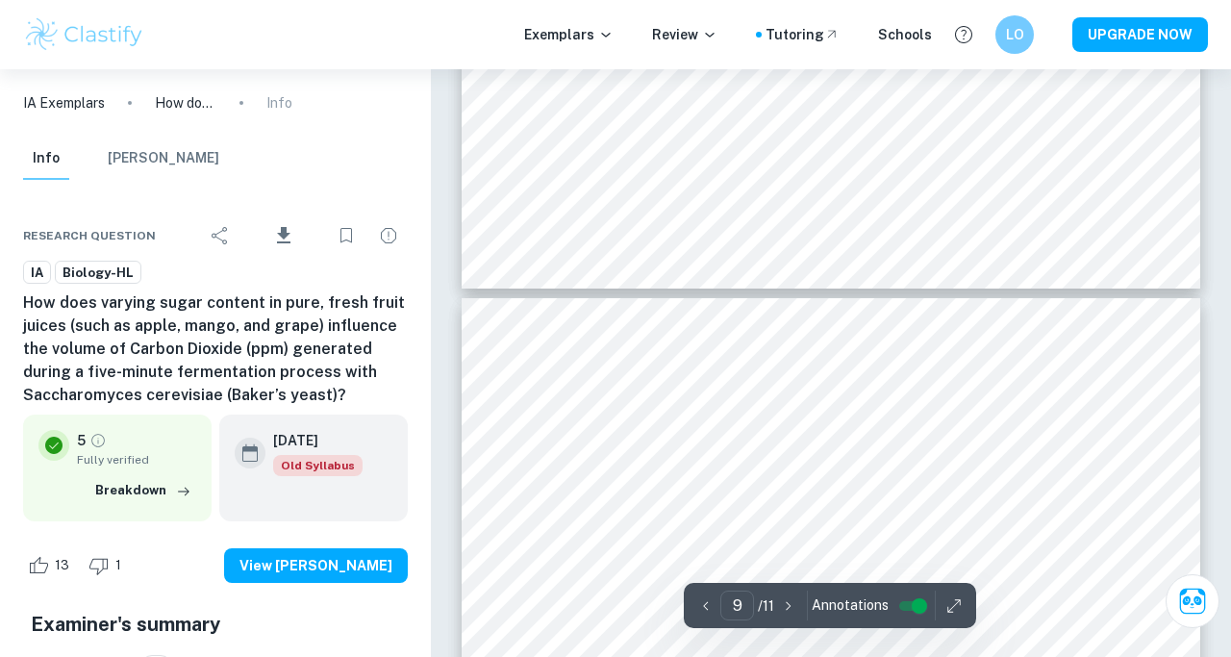
type input "10"
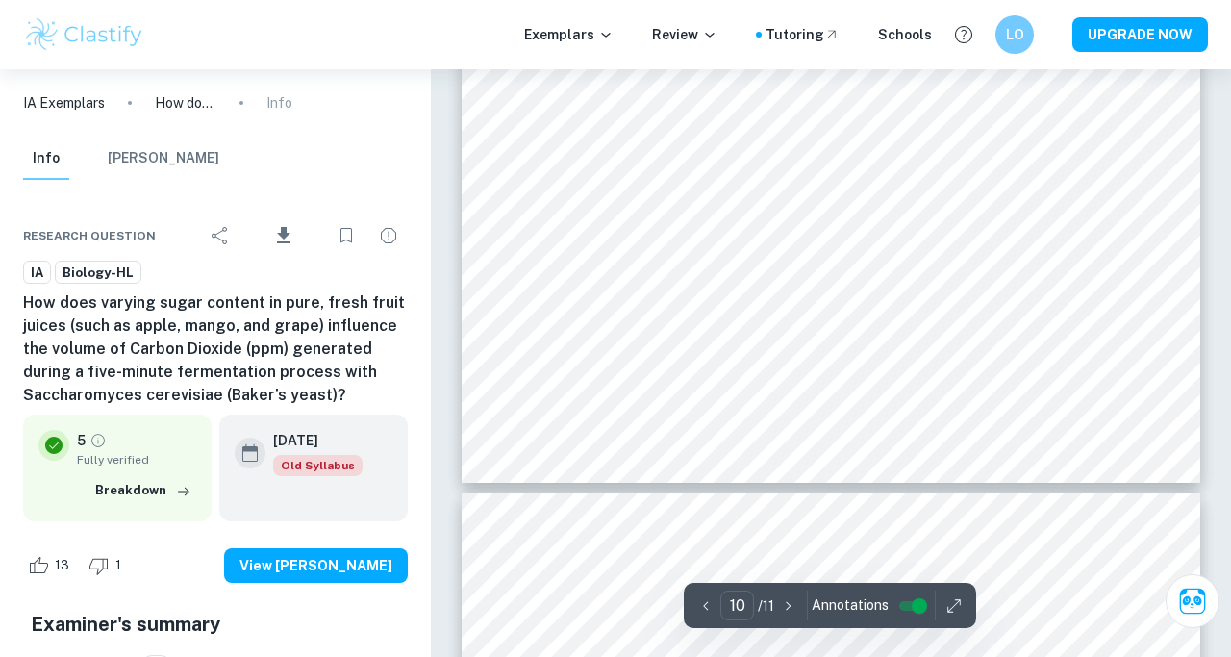
scroll to position [9618, 0]
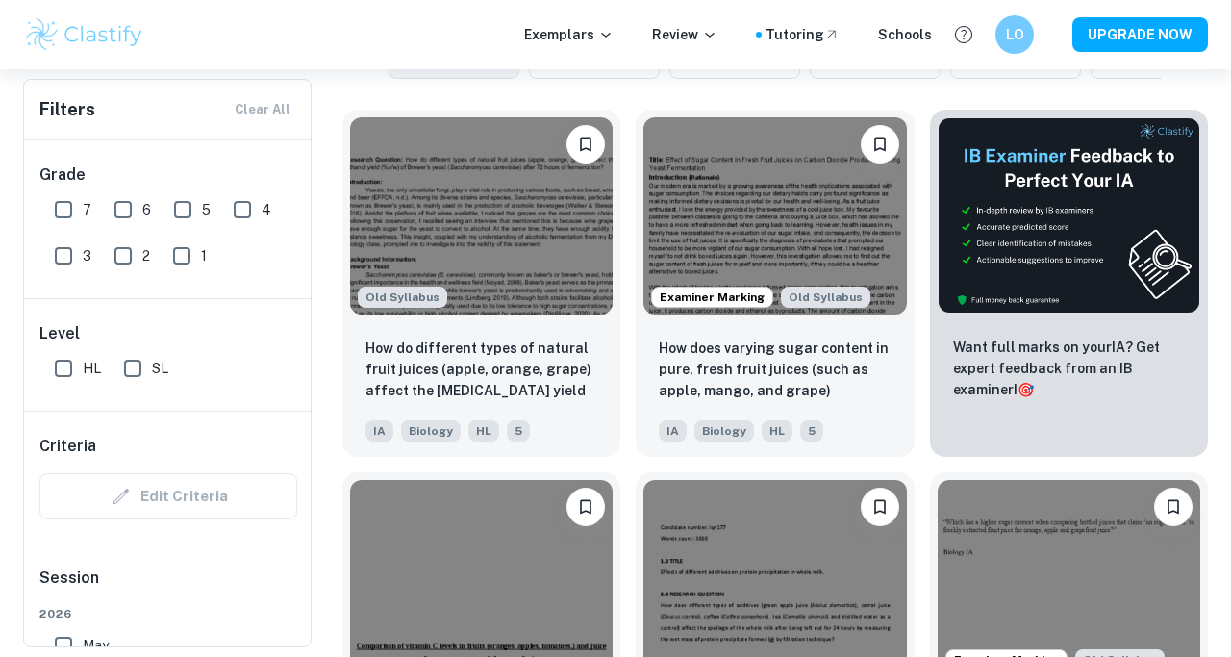
scroll to position [531, 0]
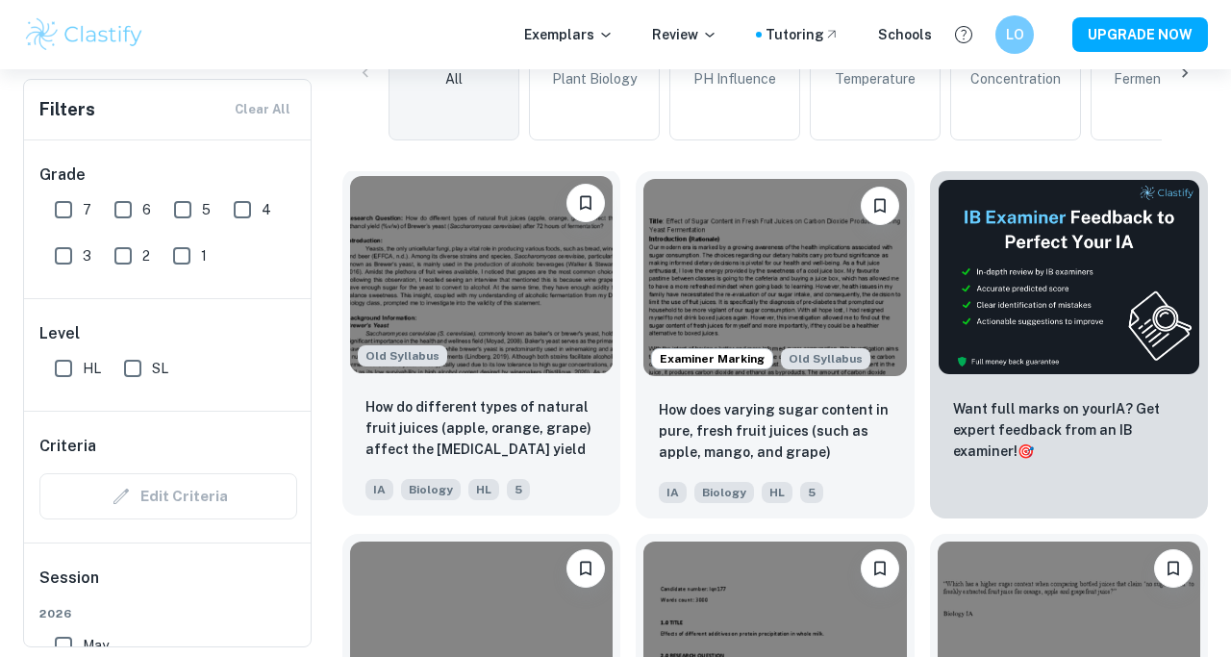
click at [581, 311] on img at bounding box center [481, 274] width 262 height 197
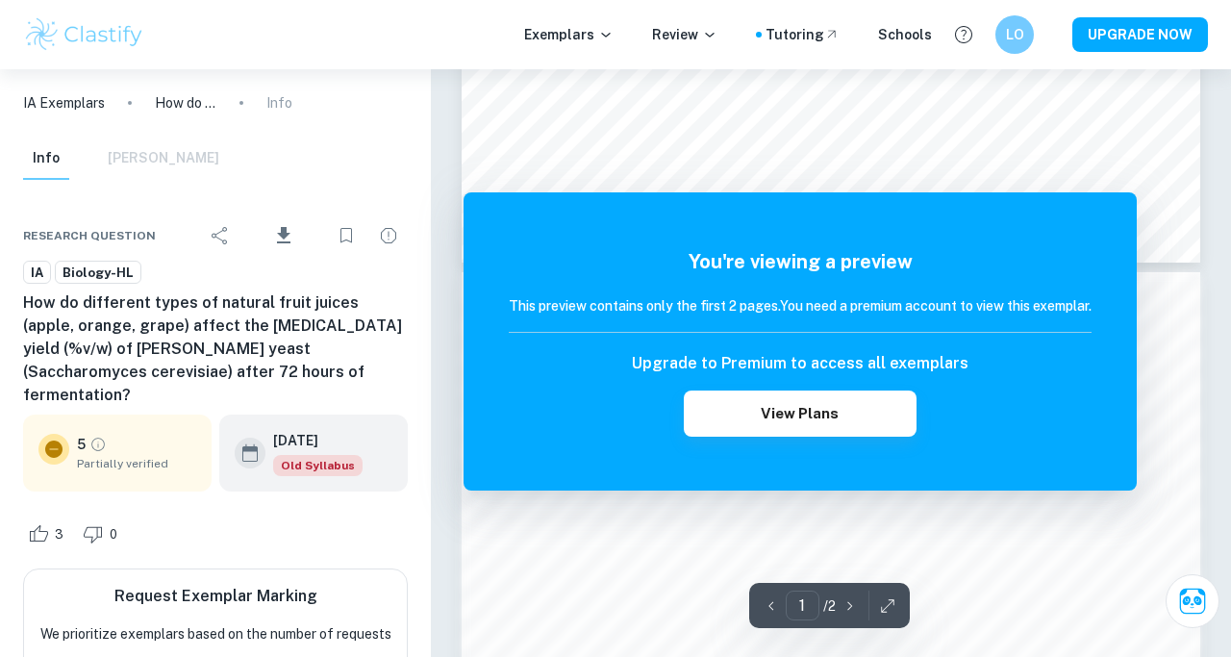
scroll to position [782, 0]
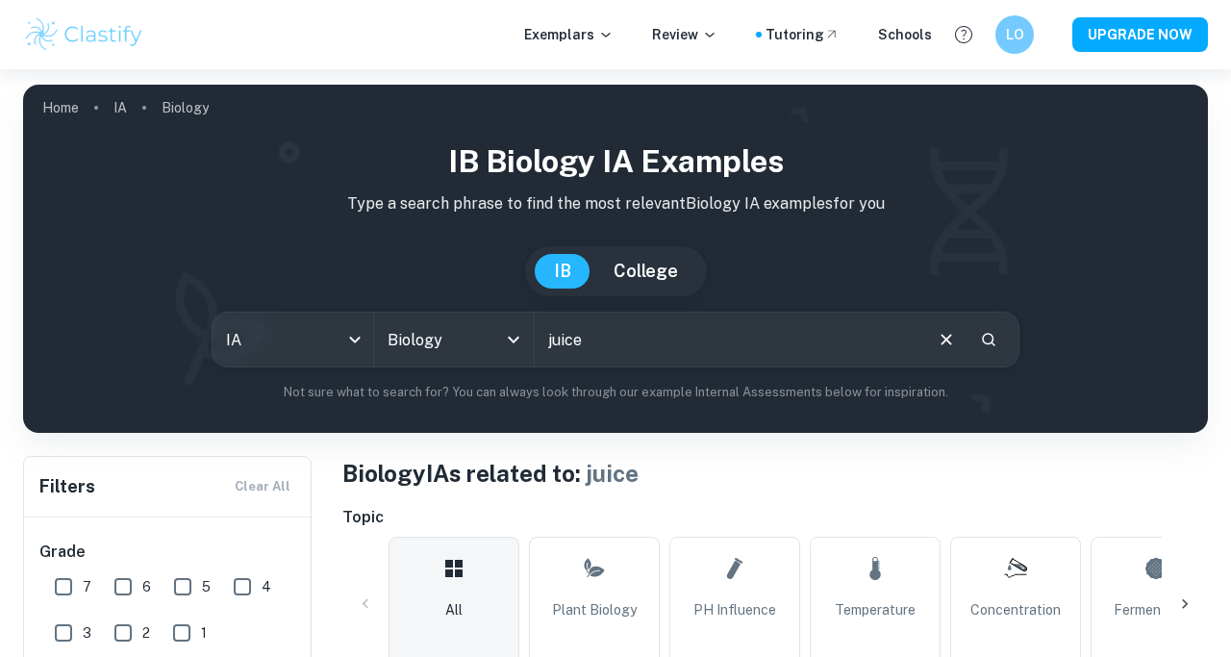
click at [642, 336] on input "juice" at bounding box center [728, 339] width 386 height 54
type input "%"
click at [626, 344] on input "%" at bounding box center [728, 339] width 386 height 54
type input "v/v"
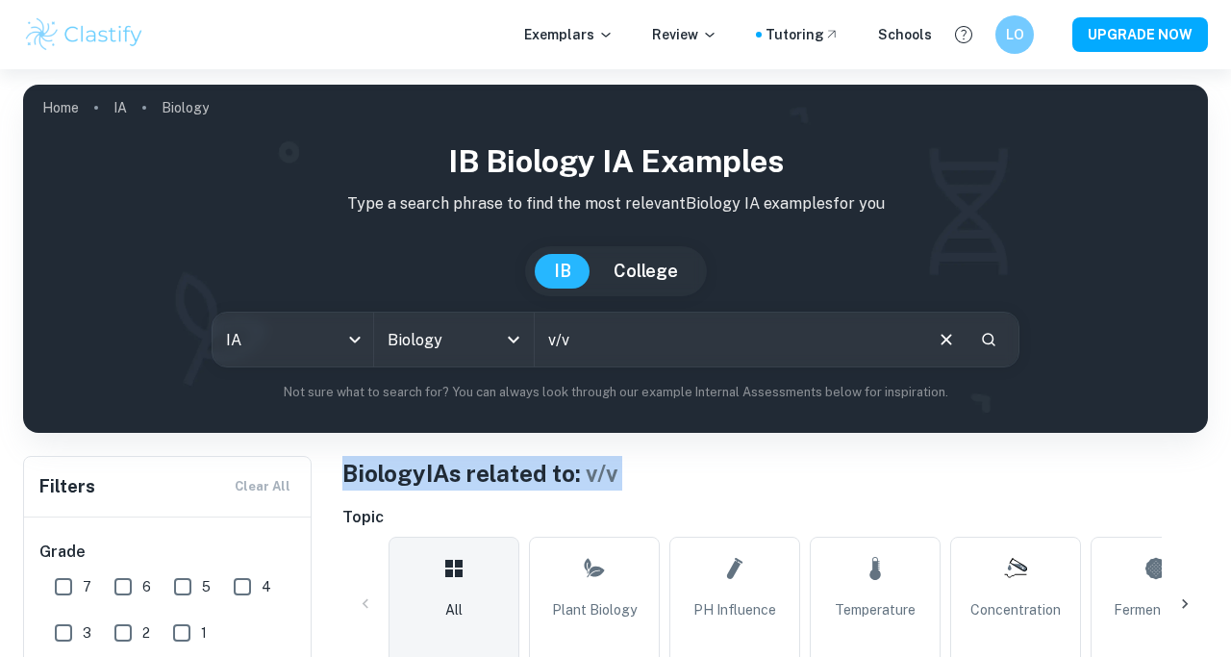
drag, startPoint x: 578, startPoint y: 505, endPoint x: 557, endPoint y: 453, distance: 56.1
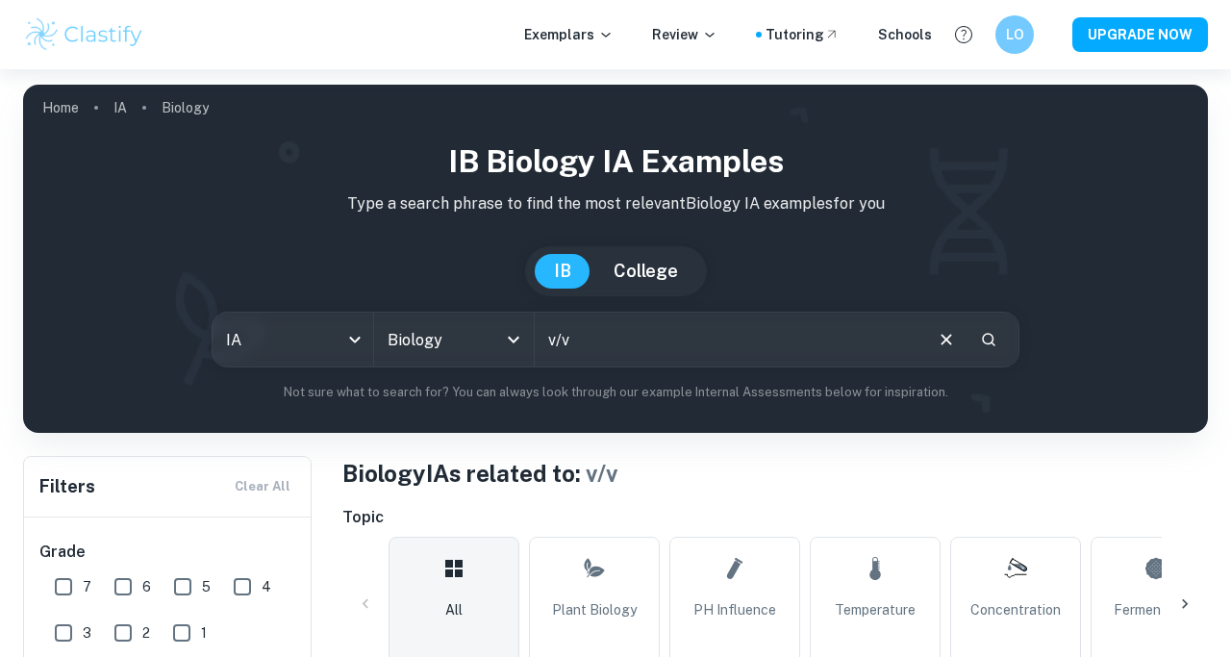
click at [636, 485] on h1 "Biology IAs related to: v/v" at bounding box center [774, 473] width 865 height 35
